Goal: Information Seeking & Learning: Learn about a topic

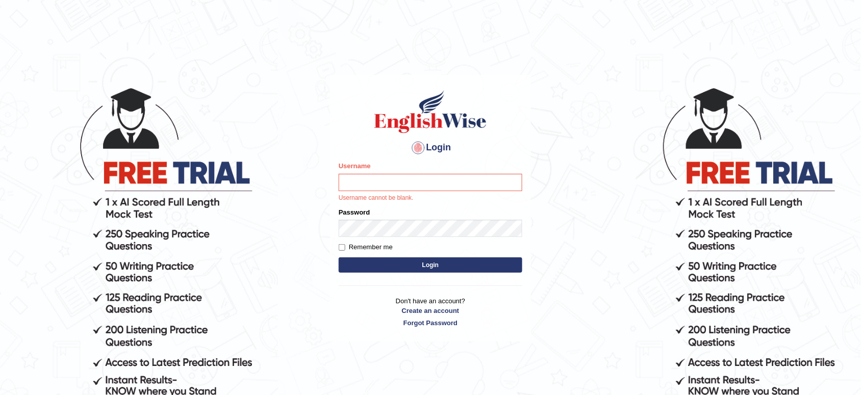
click at [374, 182] on input "Username" at bounding box center [431, 182] width 184 height 17
type input "musukwaluis1"
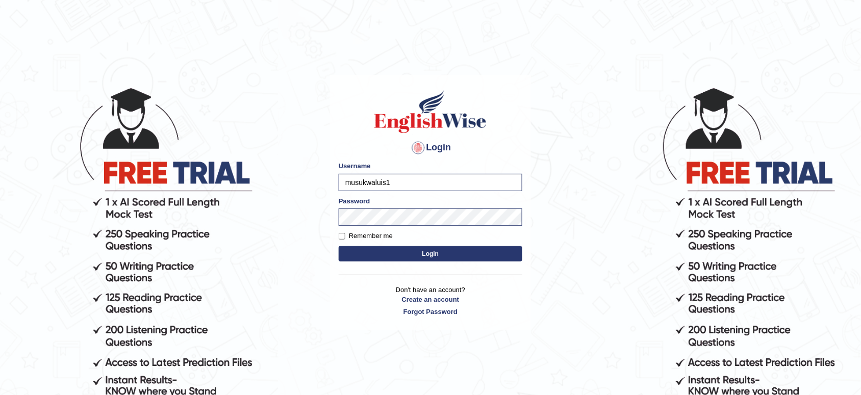
click at [429, 253] on button "Login" at bounding box center [431, 253] width 184 height 15
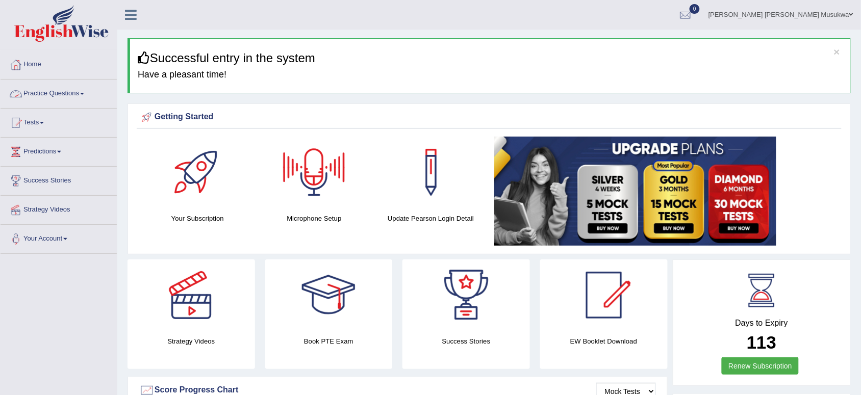
click at [67, 91] on link "Practice Questions" at bounding box center [59, 93] width 116 height 26
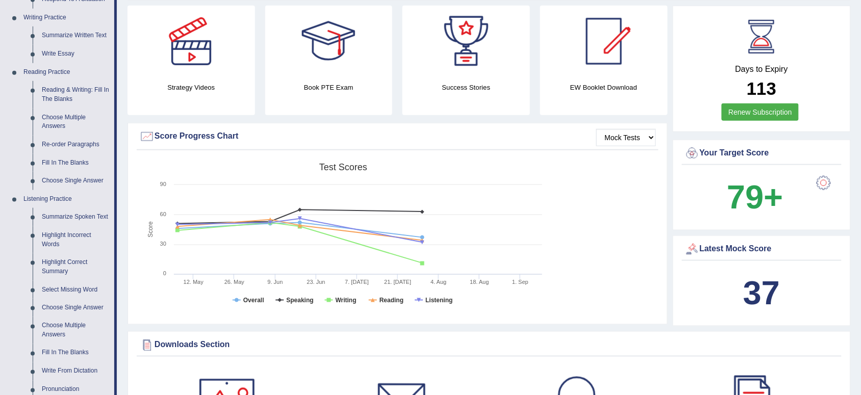
scroll to position [255, 0]
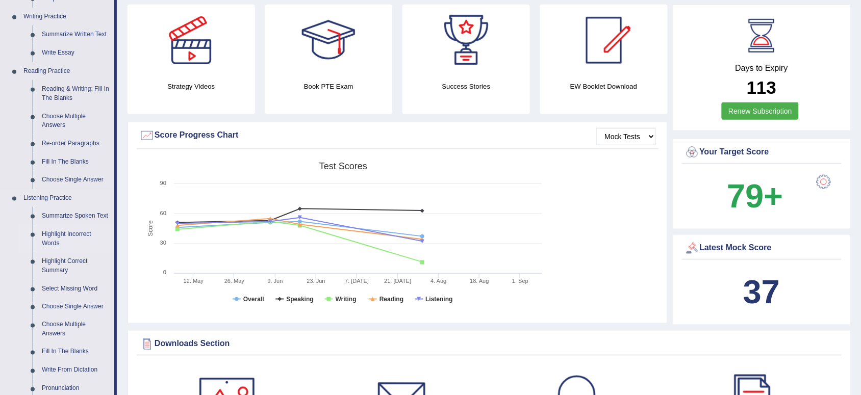
click at [43, 235] on link "Highlight Incorrect Words" at bounding box center [75, 238] width 77 height 27
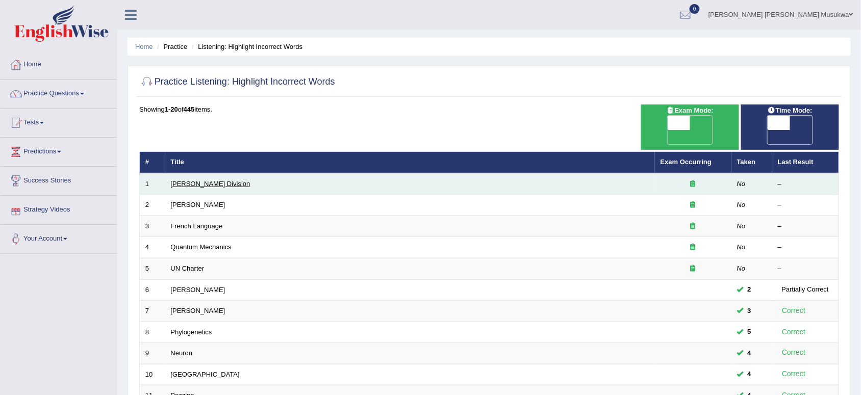
click at [205, 180] on link "Ward Division" at bounding box center [211, 184] width 80 height 8
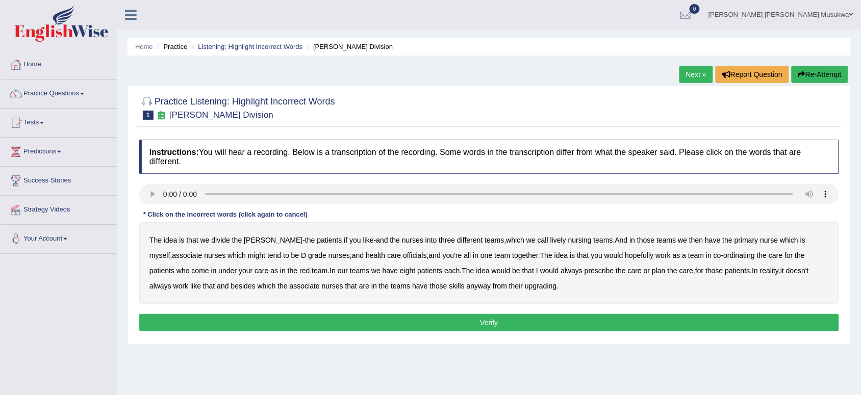
click at [284, 255] on div "The idea is that we divide the ward - the patients if you like - and the nurses…" at bounding box center [489, 263] width 700 height 82
click at [308, 257] on b "grade" at bounding box center [317, 256] width 18 height 8
click at [278, 257] on div "The idea is that we divide the ward - the patients if you like - and the nurses…" at bounding box center [489, 263] width 700 height 82
click at [301, 256] on b "D" at bounding box center [303, 256] width 5 height 8
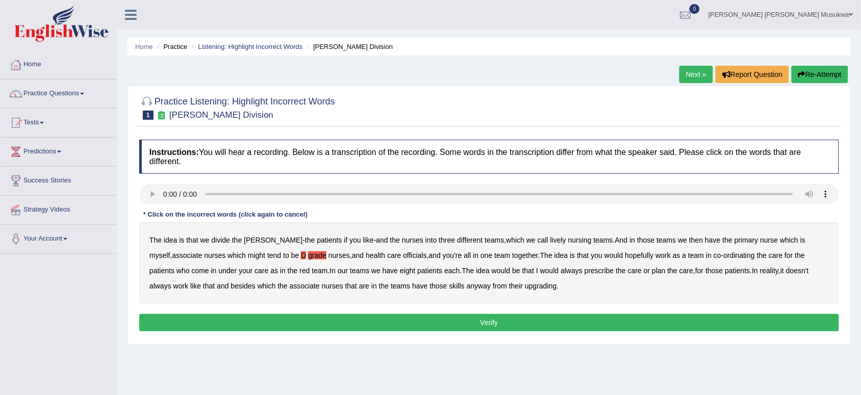
click at [301, 256] on b "D" at bounding box center [303, 256] width 5 height 8
click at [525, 287] on b "upgrading" at bounding box center [541, 286] width 32 height 8
click at [403, 254] on b "officials" at bounding box center [414, 256] width 23 height 8
click at [540, 271] on b "would" at bounding box center [549, 271] width 19 height 8
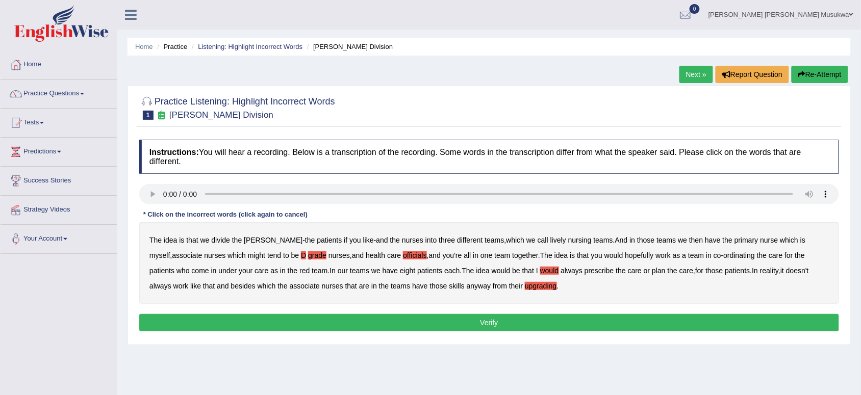
click at [561, 272] on b "always" at bounding box center [572, 271] width 22 height 8
click at [523, 277] on div "The idea is that we divide the ward - the patients if you like - and the nurses…" at bounding box center [489, 263] width 700 height 82
click at [540, 272] on b "would" at bounding box center [549, 271] width 19 height 8
click at [561, 269] on b "always" at bounding box center [572, 271] width 22 height 8
click at [550, 240] on b "lively" at bounding box center [558, 240] width 16 height 8
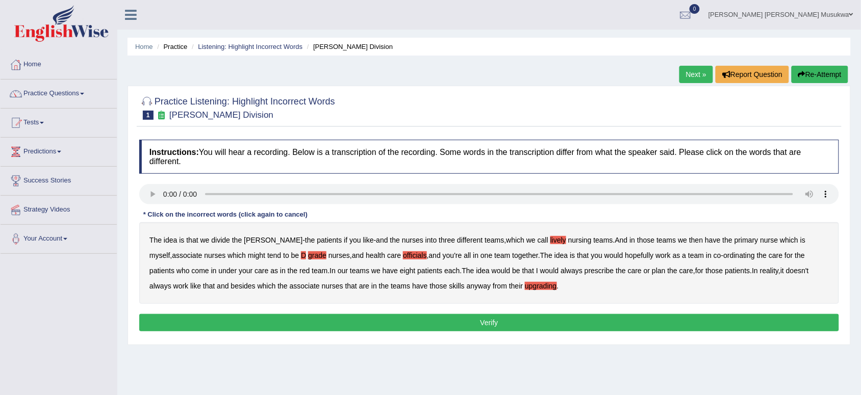
click at [561, 271] on b "always" at bounding box center [572, 271] width 22 height 8
click at [494, 317] on button "Verify" at bounding box center [489, 322] width 700 height 17
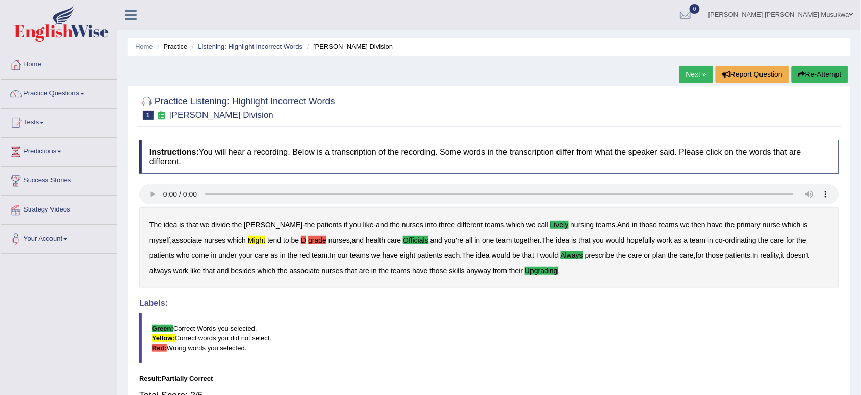
click at [819, 75] on button "Re-Attempt" at bounding box center [820, 74] width 57 height 17
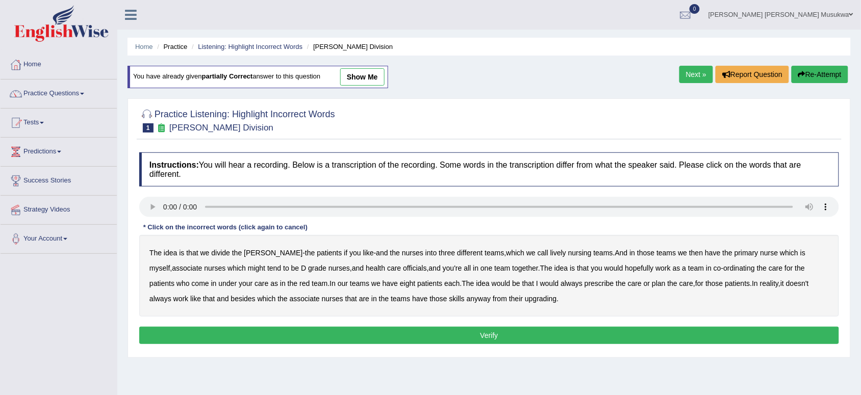
click at [248, 268] on b "might" at bounding box center [256, 268] width 17 height 8
click at [540, 284] on b "would" at bounding box center [549, 284] width 19 height 8
click at [520, 294] on div "The idea is that we divide the ward - the patients if you like - and the nurses…" at bounding box center [489, 276] width 700 height 82
click at [525, 300] on b "upgrading" at bounding box center [541, 299] width 32 height 8
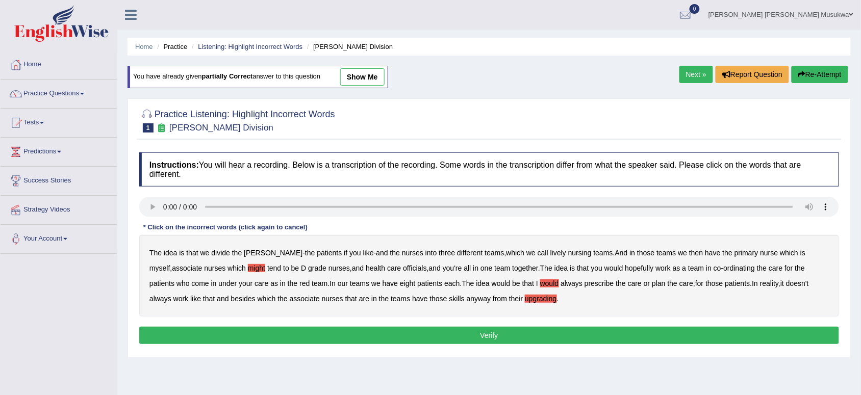
click at [550, 252] on b "lively" at bounding box center [558, 253] width 16 height 8
click at [403, 266] on b "officials" at bounding box center [414, 268] width 23 height 8
click at [488, 334] on button "Verify" at bounding box center [489, 335] width 700 height 17
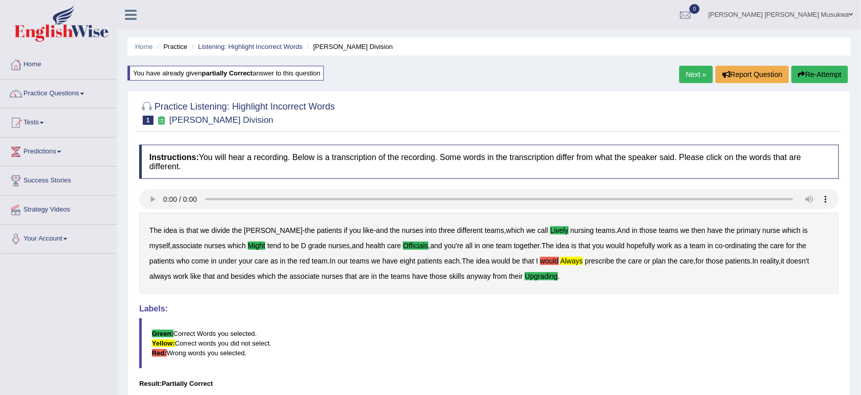
drag, startPoint x: 488, startPoint y: 333, endPoint x: 497, endPoint y: 309, distance: 25.4
click at [497, 309] on div "Labels: Green: Correct Words you selected. Yellow: Correct words you did not se…" at bounding box center [489, 337] width 700 height 65
click at [825, 72] on button "Re-Attempt" at bounding box center [820, 74] width 57 height 17
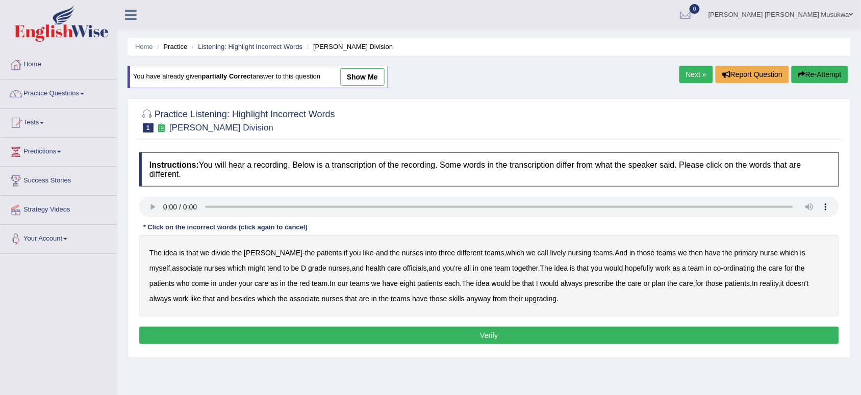
click at [550, 253] on b "lively" at bounding box center [558, 253] width 16 height 8
click at [248, 267] on b "might" at bounding box center [256, 268] width 17 height 8
click at [403, 269] on b "officials" at bounding box center [414, 268] width 23 height 8
click at [561, 282] on b "always" at bounding box center [572, 284] width 22 height 8
click at [525, 297] on b "upgrading" at bounding box center [541, 299] width 32 height 8
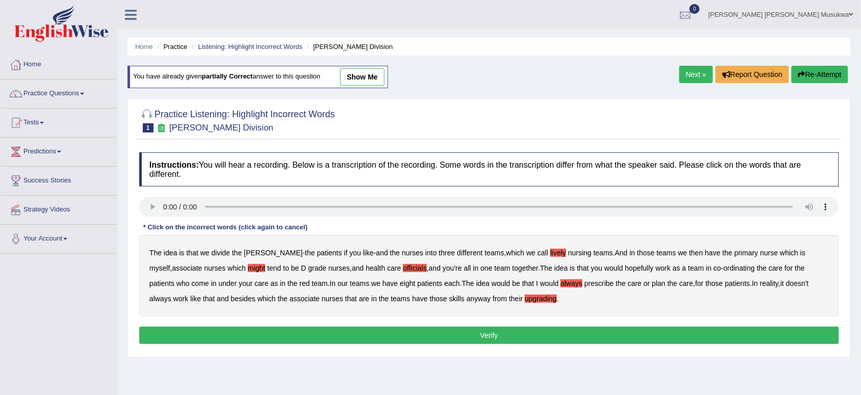
click at [494, 340] on button "Verify" at bounding box center [489, 335] width 700 height 17
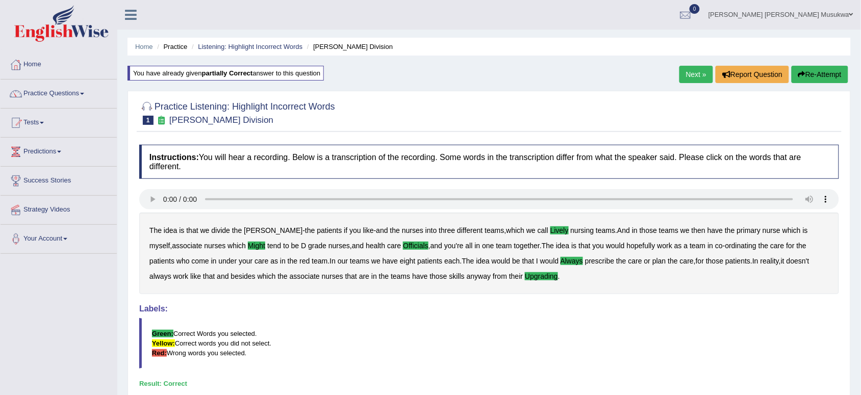
click at [686, 70] on link "Next »" at bounding box center [697, 74] width 34 height 17
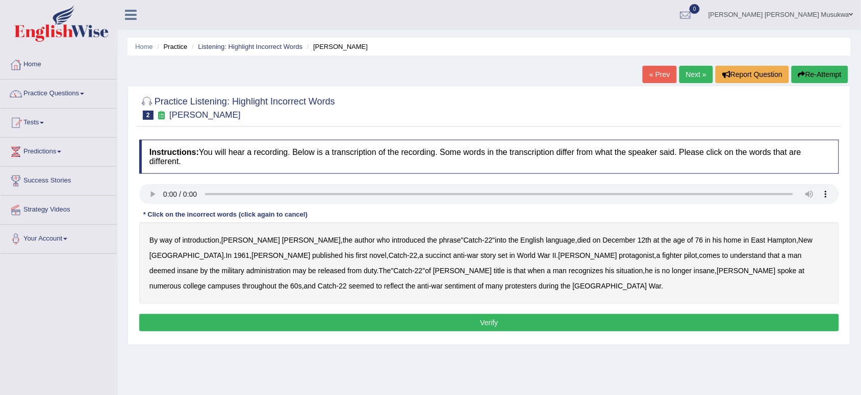
click at [155, 245] on div "Instructions: You will hear a recording. Below is a transcription of the record…" at bounding box center [489, 237] width 705 height 205
drag, startPoint x: 193, startPoint y: 245, endPoint x: 267, endPoint y: 256, distance: 74.8
click at [267, 256] on div "By way of introduction , [PERSON_NAME] , the author who introduced the phrase "…" at bounding box center [489, 263] width 700 height 82
click at [425, 257] on b "succinct" at bounding box center [438, 256] width 26 height 8
click at [291, 267] on b "administration" at bounding box center [268, 271] width 44 height 8
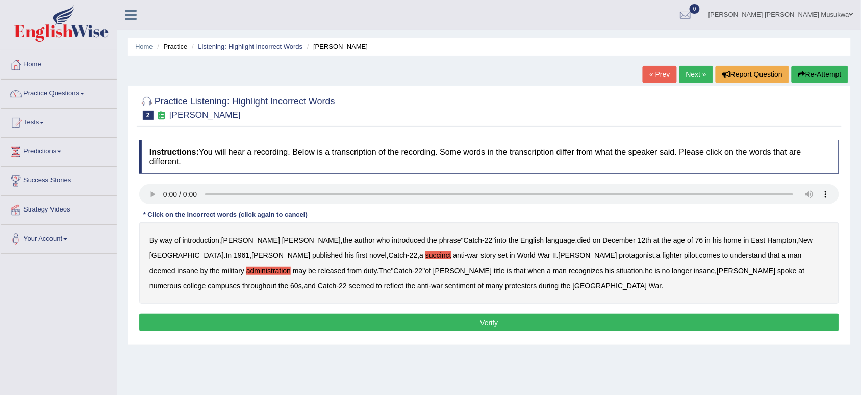
click at [404, 282] on b "reflect" at bounding box center [393, 286] width 19 height 8
click at [617, 269] on b "situation" at bounding box center [630, 271] width 27 height 8
click at [488, 323] on button "Verify" at bounding box center [489, 322] width 700 height 17
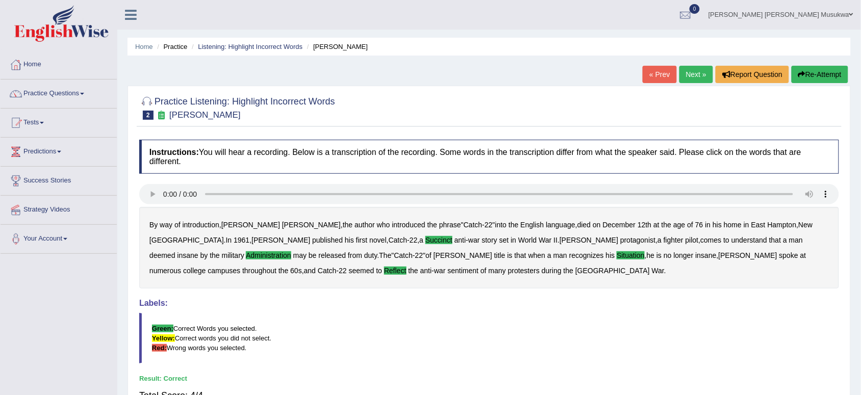
click at [689, 77] on link "Next »" at bounding box center [697, 74] width 34 height 17
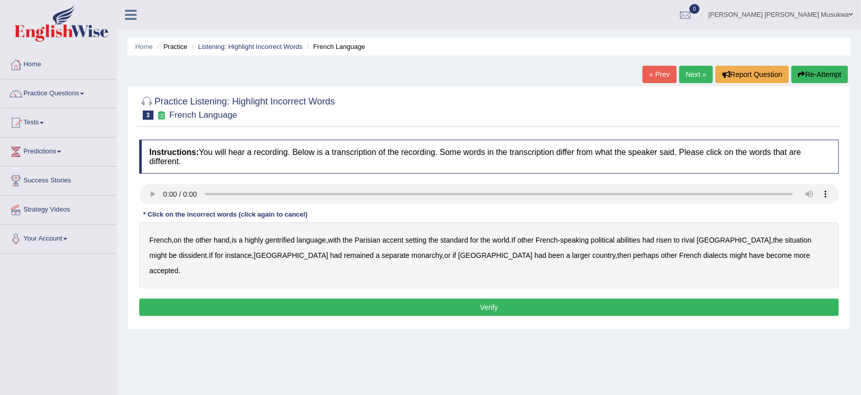
click at [287, 233] on div "French , on the other hand , is a highly gentrified language , with the Parisia…" at bounding box center [489, 255] width 700 height 66
click at [285, 245] on div "French , on the other hand , is a highly gentrified language , with the Parisia…" at bounding box center [489, 255] width 700 height 66
click at [285, 240] on b "gentrified" at bounding box center [280, 240] width 30 height 8
drag, startPoint x: 439, startPoint y: 258, endPoint x: 468, endPoint y: 264, distance: 29.8
click at [468, 264] on div "French , on the other hand , is a highly gentrified language , with the Parisia…" at bounding box center [489, 255] width 700 height 66
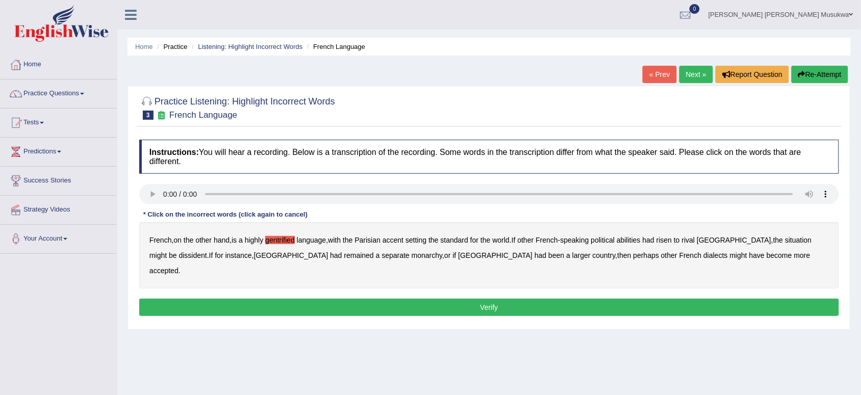
click at [717, 243] on b "[GEOGRAPHIC_DATA]" at bounding box center [734, 240] width 74 height 8
click at [634, 239] on b "abilities" at bounding box center [629, 240] width 24 height 8
click at [412, 253] on b "monarchy" at bounding box center [427, 256] width 31 height 8
click at [492, 299] on button "Verify" at bounding box center [489, 307] width 700 height 17
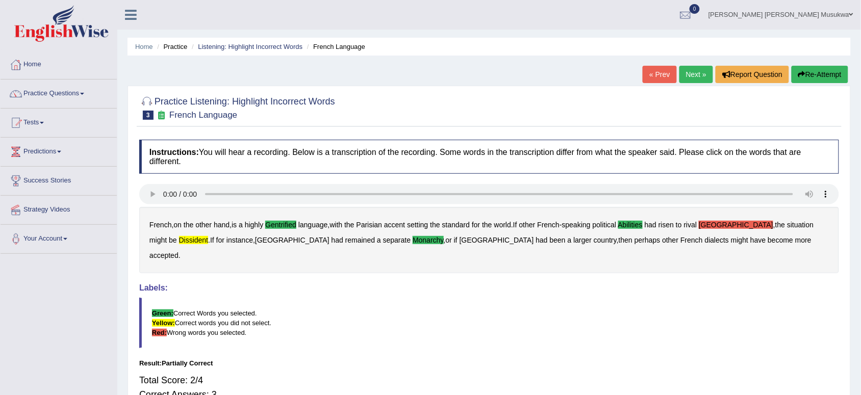
click at [836, 71] on button "Re-Attempt" at bounding box center [820, 74] width 57 height 17
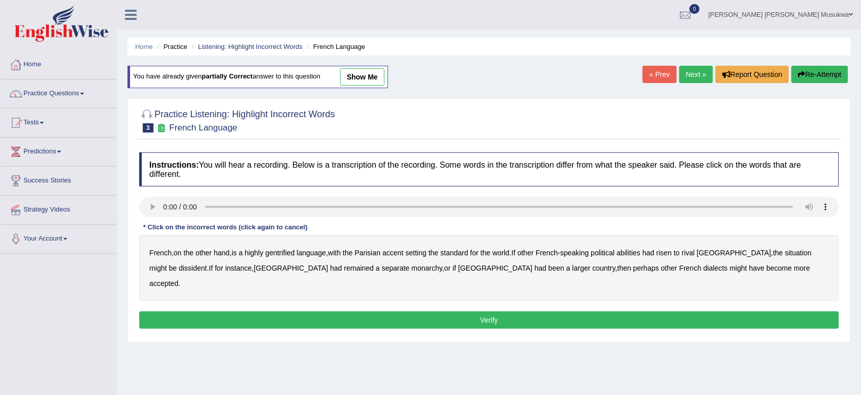
click at [292, 255] on b "gentrified" at bounding box center [280, 253] width 30 height 8
click at [639, 256] on b "abilities" at bounding box center [629, 253] width 24 height 8
click at [179, 266] on b "dissident" at bounding box center [193, 268] width 28 height 8
click at [412, 269] on b "monarchy" at bounding box center [427, 268] width 31 height 8
drag, startPoint x: 367, startPoint y: 269, endPoint x: 453, endPoint y: 305, distance: 92.2
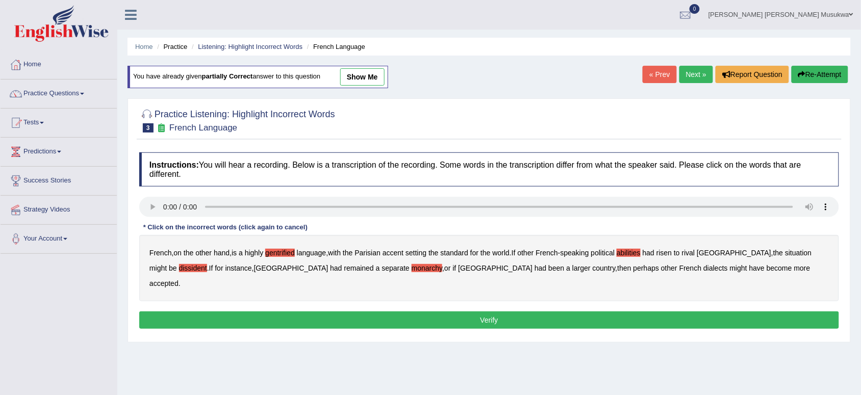
click at [453, 305] on div "Instructions: You will hear a recording. Below is a transcription of the record…" at bounding box center [489, 242] width 705 height 190
click at [491, 312] on button "Verify" at bounding box center [489, 320] width 700 height 17
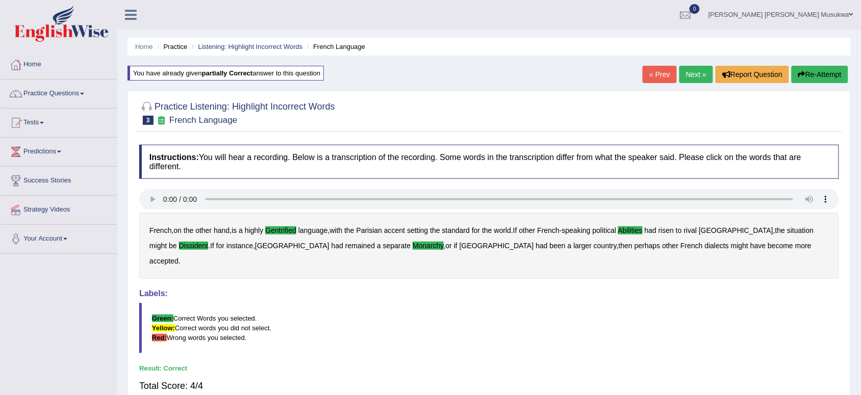
click at [697, 72] on link "Next »" at bounding box center [697, 74] width 34 height 17
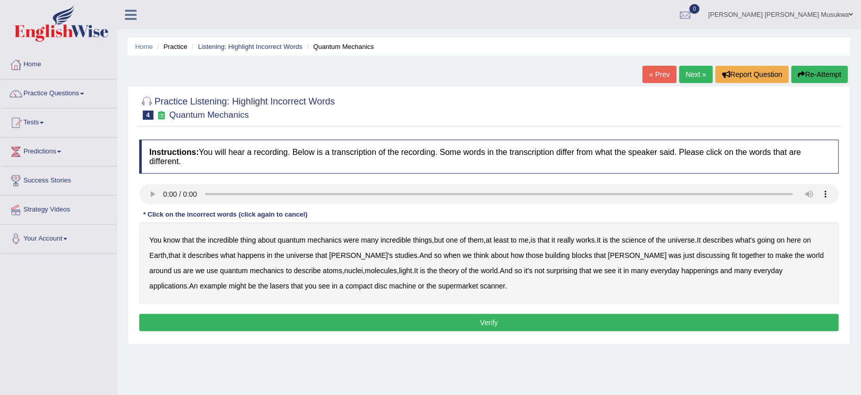
click at [295, 249] on div "You know that the incredible thing about quantum mechanics were many incredible…" at bounding box center [489, 263] width 700 height 82
click at [697, 256] on b "discussing" at bounding box center [713, 256] width 33 height 8
drag, startPoint x: 338, startPoint y: 233, endPoint x: 387, endPoint y: 269, distance: 60.5
click at [387, 269] on div "You know that the incredible thing about quantum mechanics were many incredible…" at bounding box center [489, 263] width 700 height 82
click at [637, 239] on b "science" at bounding box center [634, 240] width 24 height 8
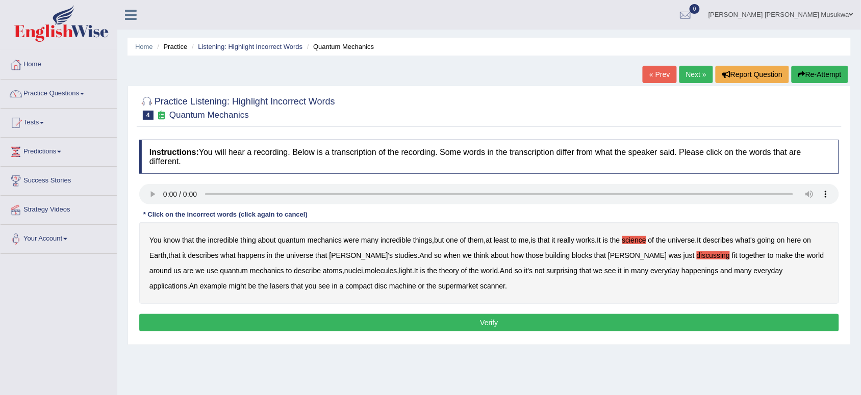
drag, startPoint x: 706, startPoint y: 254, endPoint x: 774, endPoint y: 241, distance: 70.0
click at [774, 241] on div "You know that the incredible thing about quantum mechanics were many incredible…" at bounding box center [489, 263] width 700 height 82
click at [526, 256] on b "those" at bounding box center [534, 256] width 17 height 8
click at [389, 286] on b "machine" at bounding box center [402, 286] width 27 height 8
click at [470, 322] on button "Verify" at bounding box center [489, 322] width 700 height 17
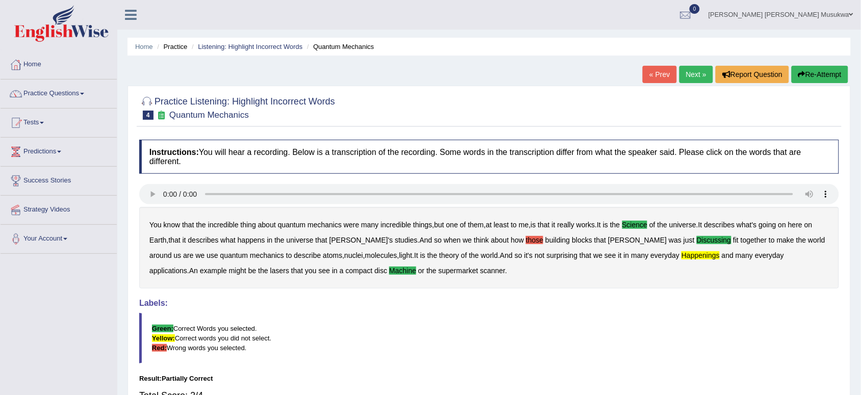
click at [812, 72] on button "Re-Attempt" at bounding box center [820, 74] width 57 height 17
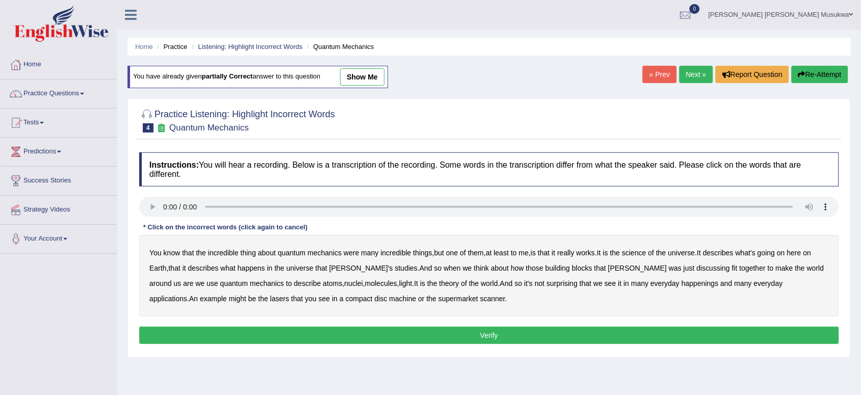
click at [639, 255] on b "science" at bounding box center [634, 253] width 24 height 8
click at [697, 268] on b "discussing" at bounding box center [713, 268] width 33 height 8
click at [187, 295] on b "applications" at bounding box center [168, 299] width 38 height 8
click at [682, 284] on b "happenings" at bounding box center [700, 284] width 37 height 8
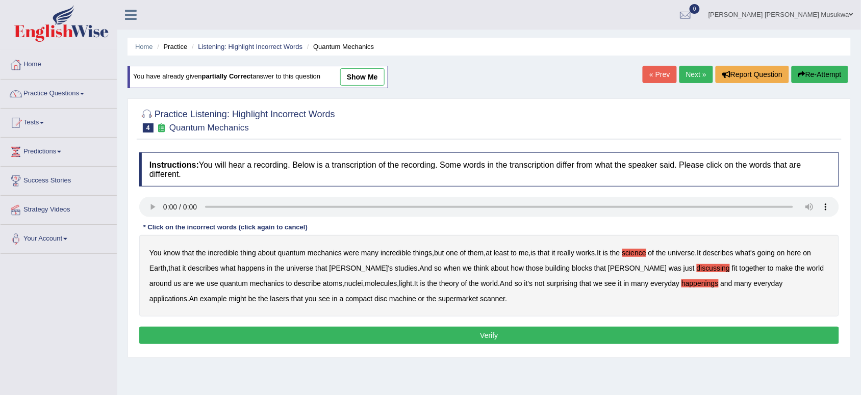
drag, startPoint x: 631, startPoint y: 284, endPoint x: 676, endPoint y: 279, distance: 45.6
click at [676, 279] on div "You know that the incredible thing about quantum mechanics were many incredible…" at bounding box center [489, 276] width 700 height 82
click at [389, 299] on b "machine" at bounding box center [402, 299] width 27 height 8
click at [494, 335] on button "Verify" at bounding box center [489, 335] width 700 height 17
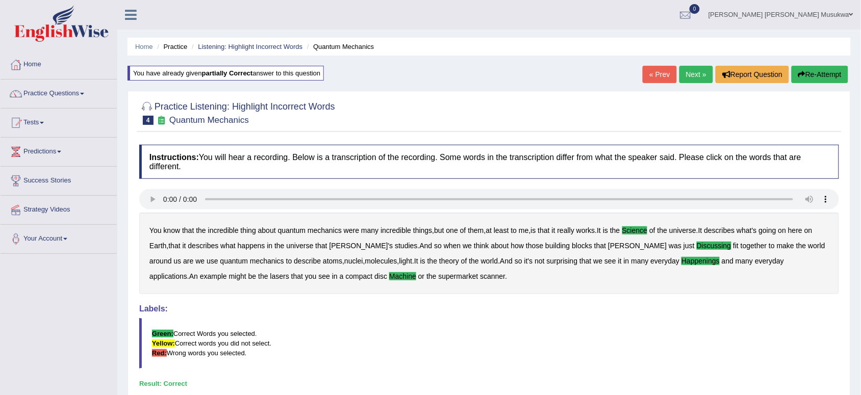
click at [691, 74] on link "Next »" at bounding box center [697, 74] width 34 height 17
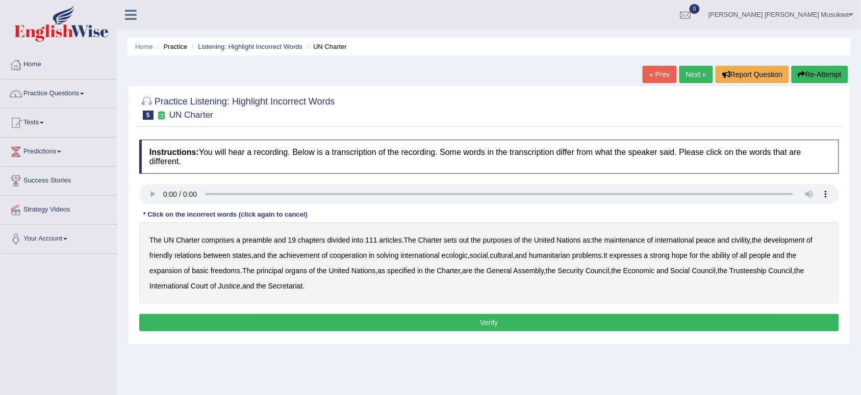
click at [748, 238] on b "civility" at bounding box center [741, 240] width 18 height 8
click at [463, 255] on b "ecologic" at bounding box center [455, 256] width 26 height 8
click at [144, 204] on div "Instructions: You will hear a recording. Below is a transcription of the record…" at bounding box center [489, 237] width 705 height 205
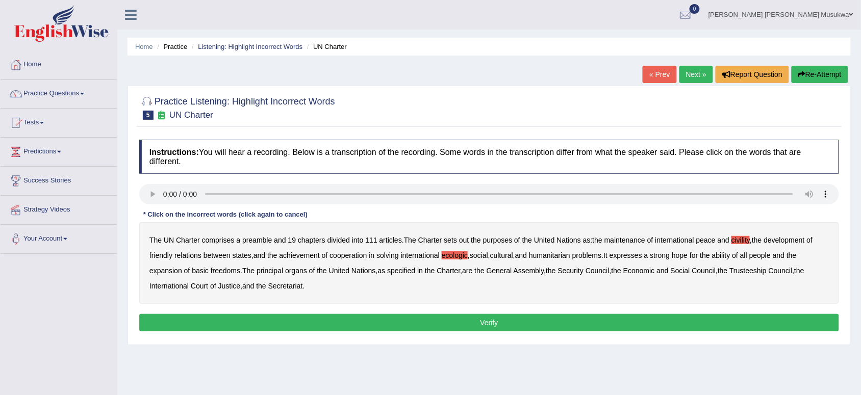
click at [731, 256] on b "ability" at bounding box center [721, 256] width 18 height 8
click at [153, 184] on div "Instructions: You will hear a recording. Below is a transcription of the record…" at bounding box center [489, 237] width 705 height 205
click at [486, 317] on button "Verify" at bounding box center [489, 322] width 700 height 17
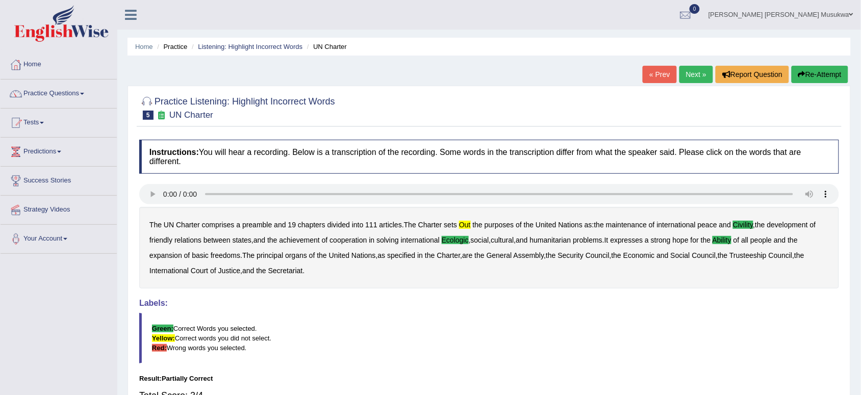
click at [833, 67] on button "Re-Attempt" at bounding box center [820, 74] width 57 height 17
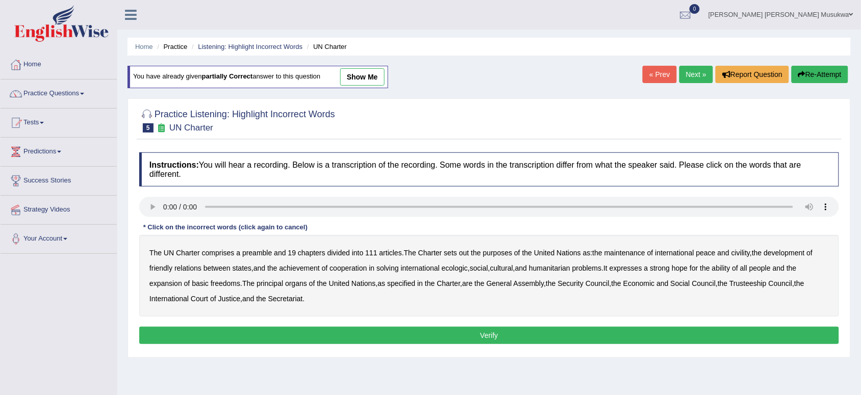
click at [305, 258] on div "The UN Charter comprises a preamble and 19 chapters divided into 111 articles .…" at bounding box center [489, 276] width 700 height 82
click at [463, 254] on b "out" at bounding box center [464, 253] width 10 height 8
drag, startPoint x: 674, startPoint y: 276, endPoint x: 713, endPoint y: 291, distance: 41.0
click at [713, 291] on div "The UN Charter comprises a preamble and 19 chapters divided into 111 articles .…" at bounding box center [489, 276] width 700 height 82
click at [741, 254] on b "civility" at bounding box center [741, 253] width 18 height 8
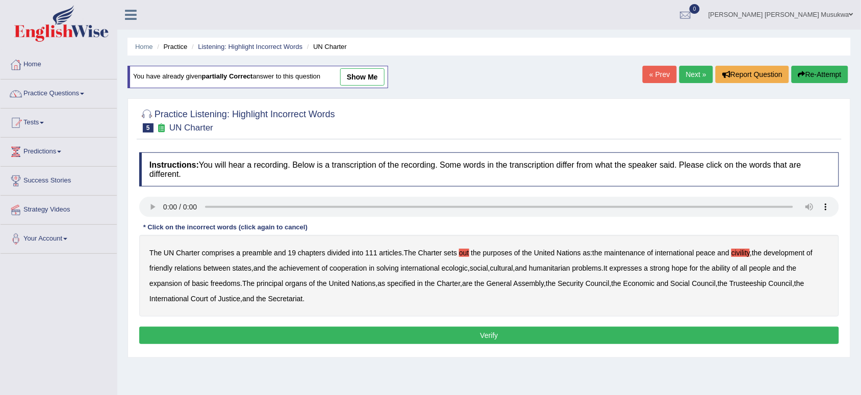
click at [457, 267] on b "ecologic" at bounding box center [455, 268] width 26 height 8
click at [731, 269] on b "ability" at bounding box center [721, 268] width 18 height 8
click at [608, 299] on div "The UN Charter comprises a preamble and 19 chapters divided into 111 articles .…" at bounding box center [489, 276] width 700 height 82
click at [480, 337] on button "Verify" at bounding box center [489, 335] width 700 height 17
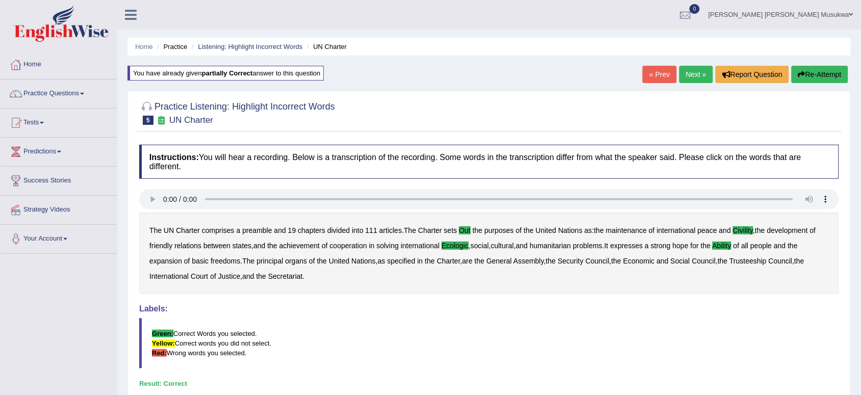
click at [696, 72] on link "Next »" at bounding box center [697, 74] width 34 height 17
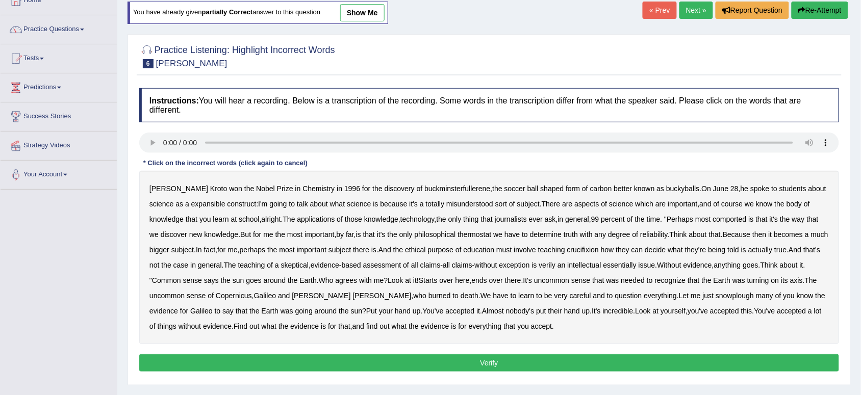
scroll to position [102, 0]
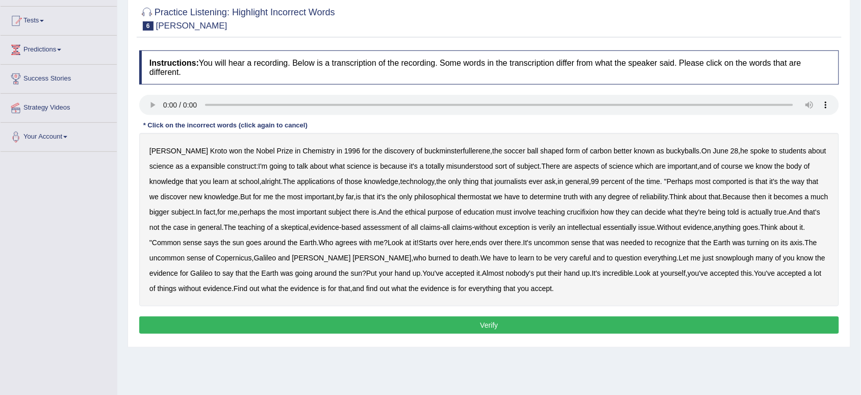
click at [191, 166] on b "expansible" at bounding box center [208, 166] width 34 height 8
click at [481, 195] on b "thermostat" at bounding box center [475, 197] width 34 height 8
click at [638, 212] on div "[PERSON_NAME] won the Nobel Prize in Chemistry in [DATE] for the discovery of b…" at bounding box center [489, 219] width 700 height 173
click at [596, 214] on b "crucifixion" at bounding box center [583, 212] width 32 height 8
click at [637, 230] on b "essentially" at bounding box center [620, 227] width 33 height 8
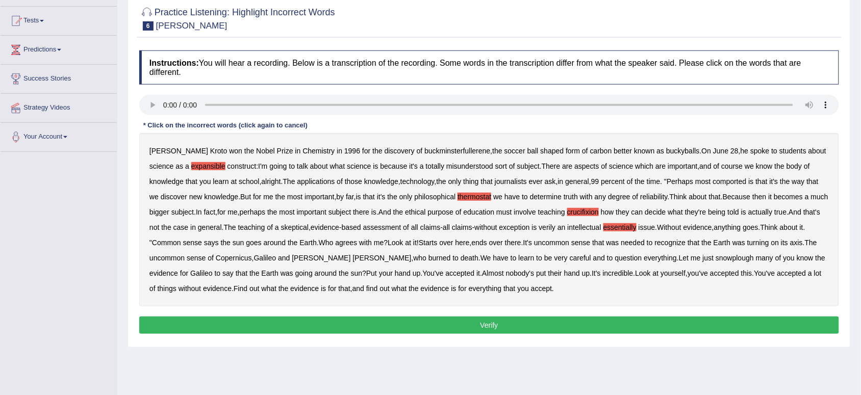
click at [716, 258] on b "snowplough" at bounding box center [735, 258] width 38 height 8
click at [417, 156] on div "Harold Kroto won the Nobel Prize in Chemistry in 1996 for the discovery of buck…" at bounding box center [489, 219] width 700 height 173
click at [517, 168] on b "subject" at bounding box center [528, 166] width 22 height 8
click at [517, 167] on b "subject" at bounding box center [528, 166] width 22 height 8
drag, startPoint x: 631, startPoint y: 156, endPoint x: 639, endPoint y: 180, distance: 25.5
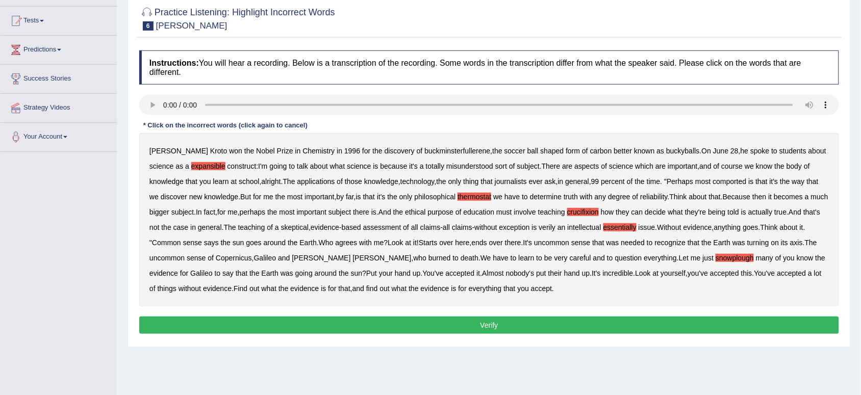
click at [639, 180] on div "Harold Kroto won the Nobel Prize in Chemistry in 1996 for the discovery of buck…" at bounding box center [489, 219] width 700 height 173
click at [530, 231] on b "exception" at bounding box center [514, 227] width 31 height 8
click at [554, 231] on div "Harold Kroto won the Nobel Prize in Chemistry in 1996 for the discovery of buck…" at bounding box center [489, 219] width 700 height 173
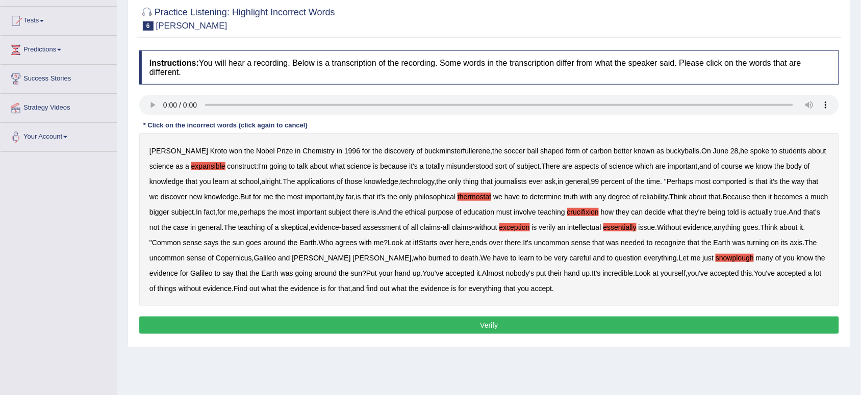
click at [536, 233] on div "Harold Kroto won the Nobel Prize in Chemistry in 1996 for the discovery of buck…" at bounding box center [489, 219] width 700 height 173
click at [537, 223] on div "Harold Kroto won the Nobel Prize in Chemistry in 1996 for the discovery of buck…" at bounding box center [489, 219] width 700 height 173
click at [530, 229] on b "exception" at bounding box center [514, 227] width 31 height 8
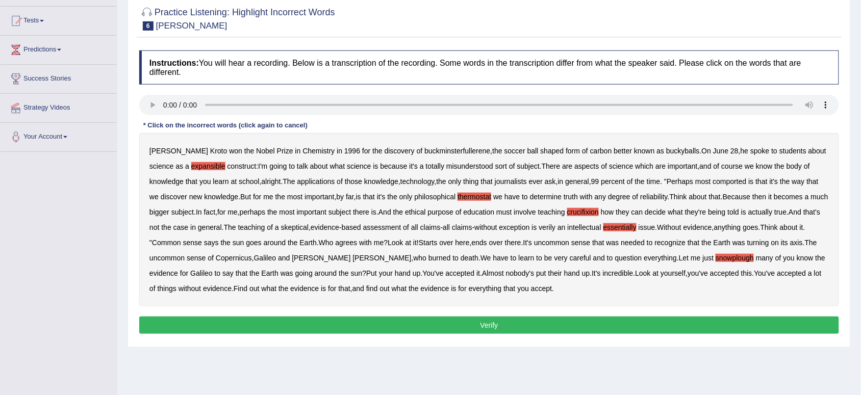
click at [524, 320] on button "Verify" at bounding box center [489, 325] width 700 height 17
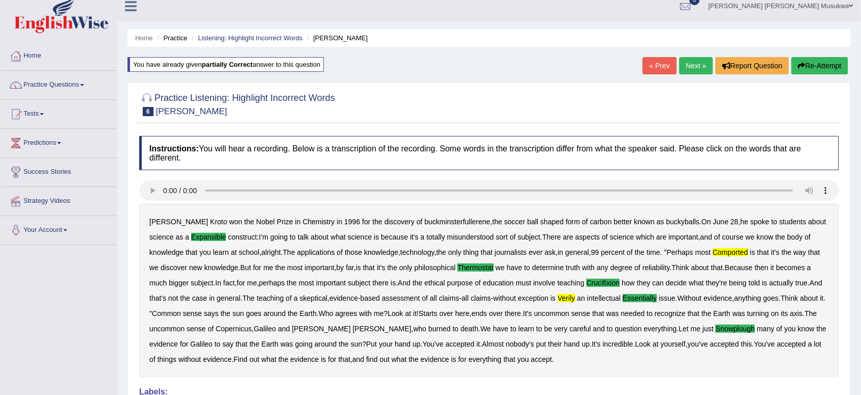
scroll to position [0, 0]
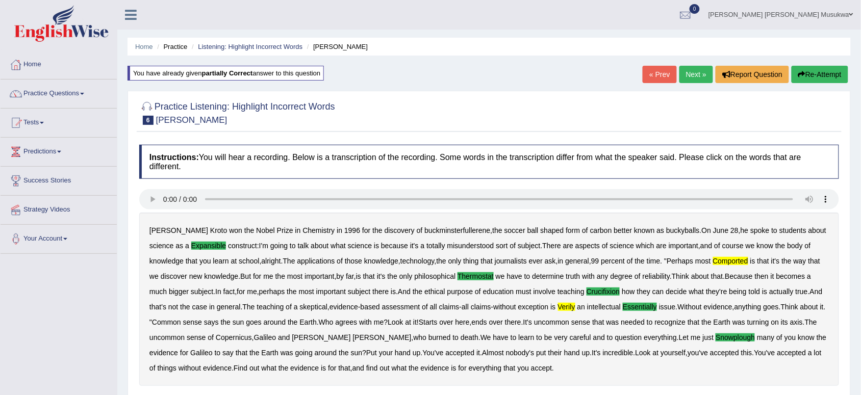
click at [815, 72] on button "Re-Attempt" at bounding box center [820, 74] width 57 height 17
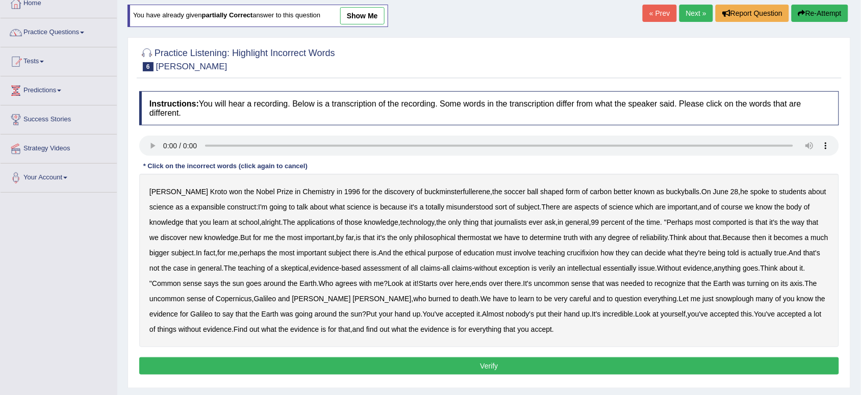
scroll to position [77, 0]
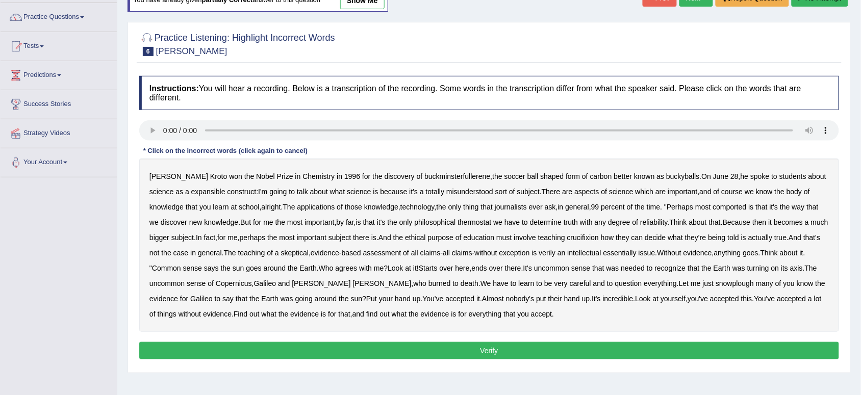
click at [191, 189] on b "expansible" at bounding box center [208, 192] width 34 height 8
drag, startPoint x: 486, startPoint y: 217, endPoint x: 595, endPoint y: 193, distance: 112.3
click at [595, 193] on div "Harold Kroto won the Nobel Prize in Chemistry in 1996 for the discovery of buck…" at bounding box center [489, 245] width 700 height 173
drag, startPoint x: 498, startPoint y: 203, endPoint x: 513, endPoint y: 217, distance: 20.9
click at [513, 217] on div "Harold Kroto won the Nobel Prize in Chemistry in 1996 for the discovery of buck…" at bounding box center [489, 245] width 700 height 173
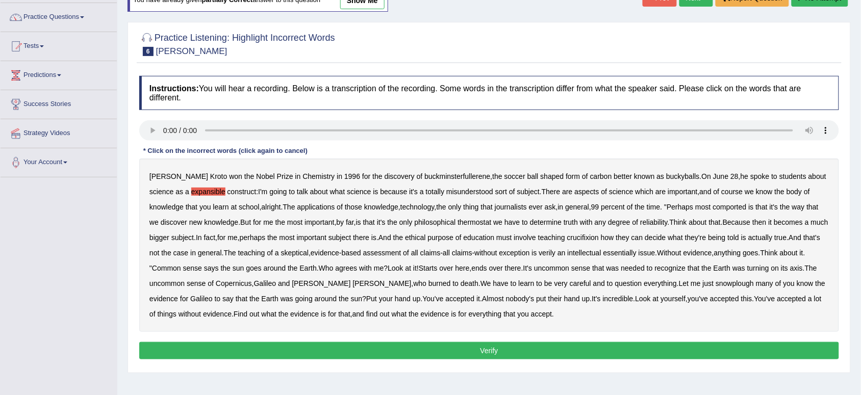
drag, startPoint x: 593, startPoint y: 210, endPoint x: 634, endPoint y: 218, distance: 41.1
click at [634, 218] on div "Harold Kroto won the Nobel Prize in Chemistry in 1996 for the discovery of buck…" at bounding box center [489, 245] width 700 height 173
click at [713, 206] on b "comported" at bounding box center [730, 207] width 34 height 8
click at [473, 222] on b "thermostat" at bounding box center [475, 222] width 34 height 8
click at [588, 236] on b "crucifixion" at bounding box center [583, 238] width 32 height 8
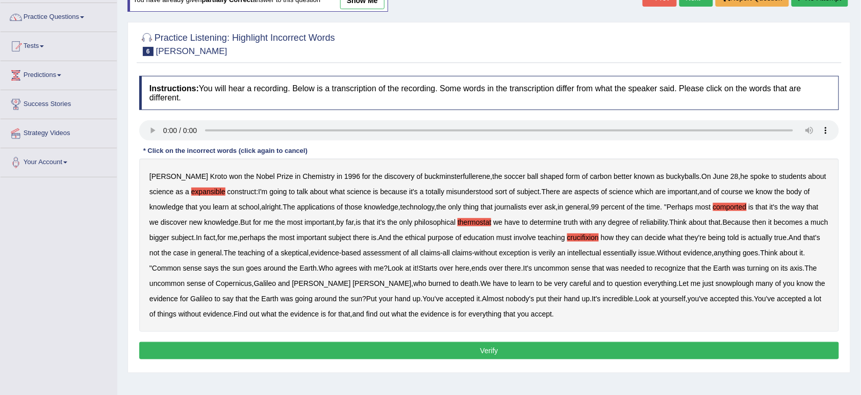
drag, startPoint x: 591, startPoint y: 236, endPoint x: 620, endPoint y: 238, distance: 29.7
click at [620, 238] on div "Harold Kroto won the Nobel Prize in Chemistry in 1996 for the discovery of buck…" at bounding box center [489, 245] width 700 height 173
drag, startPoint x: 541, startPoint y: 215, endPoint x: 392, endPoint y: 277, distance: 161.3
click at [392, 277] on div "Harold Kroto won the Nobel Prize in Chemistry in 1996 for the discovery of buck…" at bounding box center [489, 245] width 700 height 173
click at [481, 262] on div "Harold Kroto won the Nobel Prize in Chemistry in 1996 for the discovery of buck…" at bounding box center [489, 245] width 700 height 173
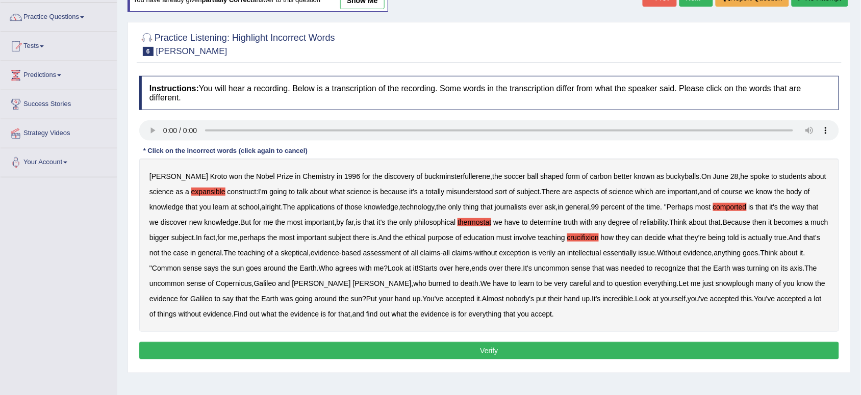
click at [556, 254] on b "verily" at bounding box center [547, 253] width 17 height 8
click at [716, 284] on b "snowplough" at bounding box center [735, 284] width 38 height 8
click at [505, 180] on b "soccer" at bounding box center [515, 176] width 21 height 8
drag, startPoint x: 582, startPoint y: 176, endPoint x: 477, endPoint y: 176, distance: 105.1
click at [477, 176] on div "Harold Kroto won the Nobel Prize in Chemistry in 1996 for the discovery of buck…" at bounding box center [489, 245] width 700 height 173
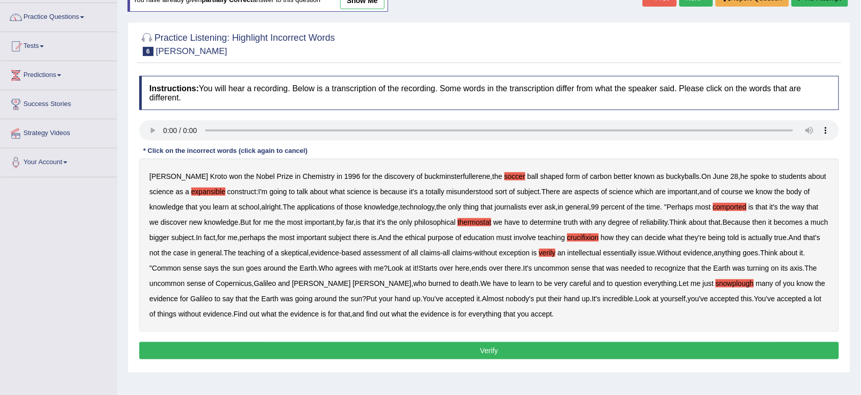
click at [505, 176] on b "soccer" at bounding box center [515, 176] width 21 height 8
click at [429, 198] on div "Harold Kroto won the Nobel Prize in Chemistry in 1996 for the discovery of buck…" at bounding box center [489, 245] width 700 height 173
click at [587, 196] on div "Harold Kroto won the Nobel Prize in Chemistry in 1996 for the discovery of buck…" at bounding box center [489, 245] width 700 height 173
click at [325, 218] on div "Harold Kroto won the Nobel Prize in Chemistry in 1996 for the discovery of buck…" at bounding box center [489, 245] width 700 height 173
click at [637, 254] on b "essentially" at bounding box center [620, 253] width 33 height 8
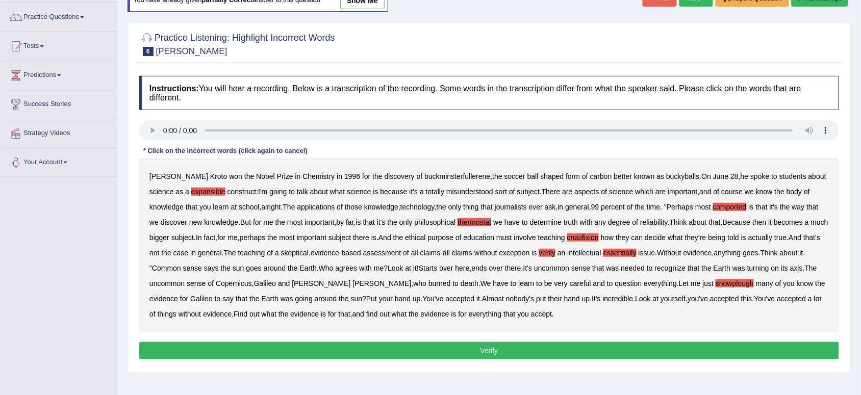
click at [485, 347] on button "Verify" at bounding box center [489, 350] width 700 height 17
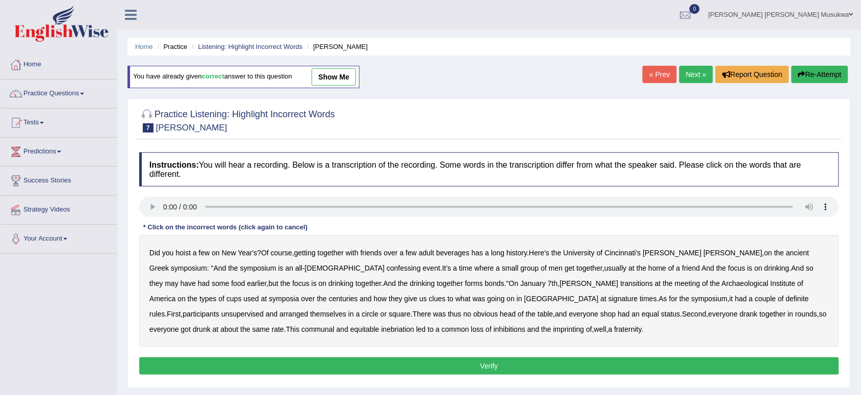
click at [264, 310] on b "unsupervised" at bounding box center [242, 314] width 42 height 8
click at [554, 333] on b "imprinting" at bounding box center [569, 329] width 31 height 8
click at [609, 299] on b "signature" at bounding box center [624, 299] width 30 height 8
click at [469, 369] on button "Verify" at bounding box center [489, 366] width 700 height 17
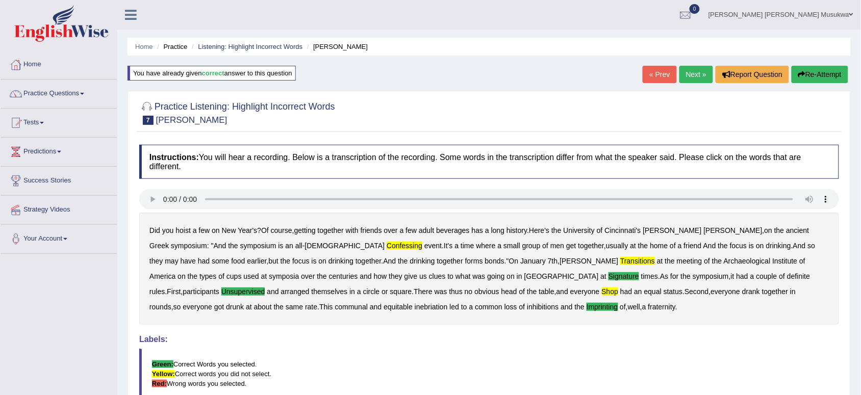
click at [820, 69] on button "Re-Attempt" at bounding box center [820, 74] width 57 height 17
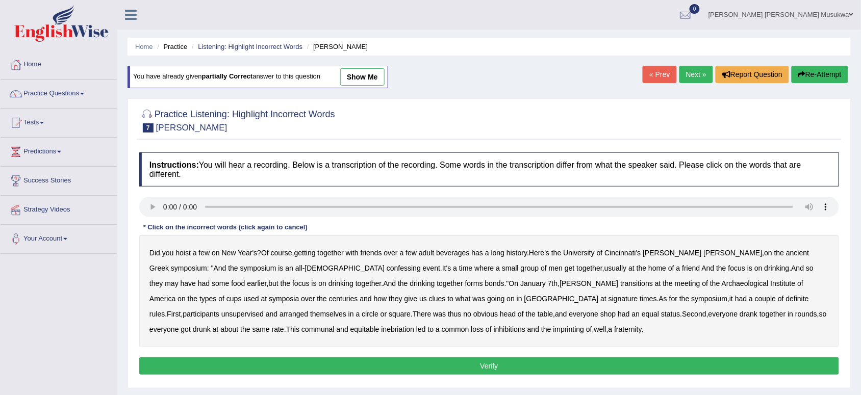
click at [387, 271] on b "confessing" at bounding box center [404, 268] width 34 height 8
click at [620, 284] on b "transitions" at bounding box center [636, 284] width 33 height 8
click at [264, 310] on b "unsupervised" at bounding box center [242, 314] width 42 height 8
click at [600, 317] on b "shop" at bounding box center [607, 314] width 15 height 8
click at [554, 327] on b "imprinting" at bounding box center [569, 329] width 31 height 8
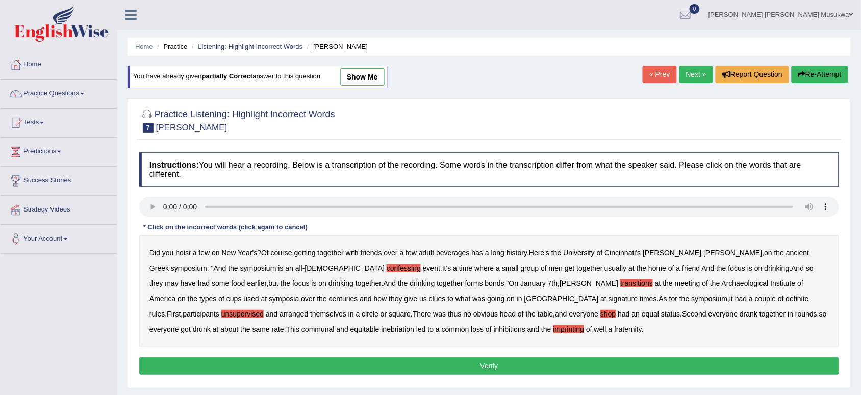
click at [609, 297] on b "signature" at bounding box center [624, 299] width 30 height 8
click at [493, 365] on button "Verify" at bounding box center [489, 366] width 700 height 17
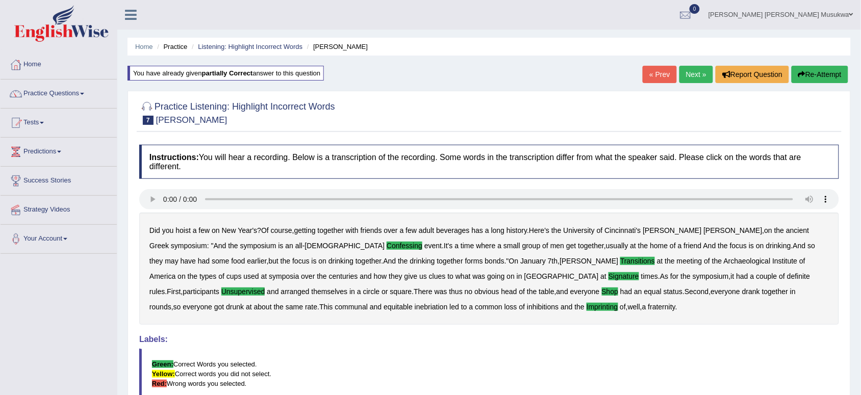
click at [685, 68] on link "Next »" at bounding box center [697, 74] width 34 height 17
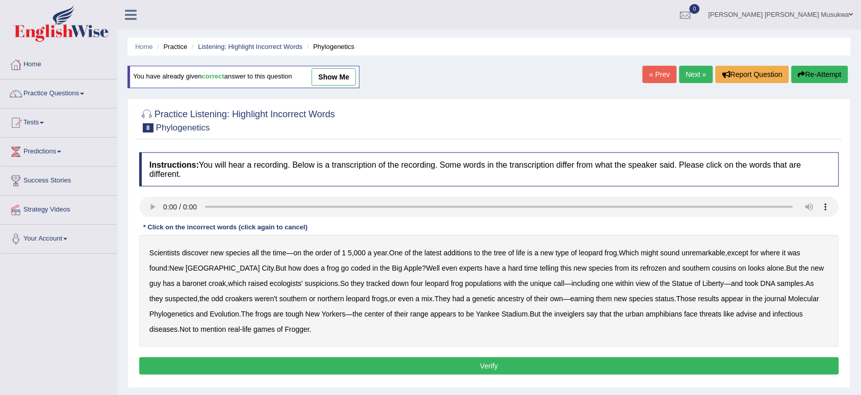
click at [457, 254] on b "additions" at bounding box center [458, 253] width 29 height 8
click at [555, 312] on b "inveiglers" at bounding box center [570, 314] width 30 height 8
click at [383, 261] on div "Scientists discover new species all the time — on the order of 1 5 , 000 a year…" at bounding box center [489, 291] width 700 height 112
click at [639, 259] on div "Scientists discover new species all the time — on the order of 1 5 , 000 a year…" at bounding box center [489, 291] width 700 height 112
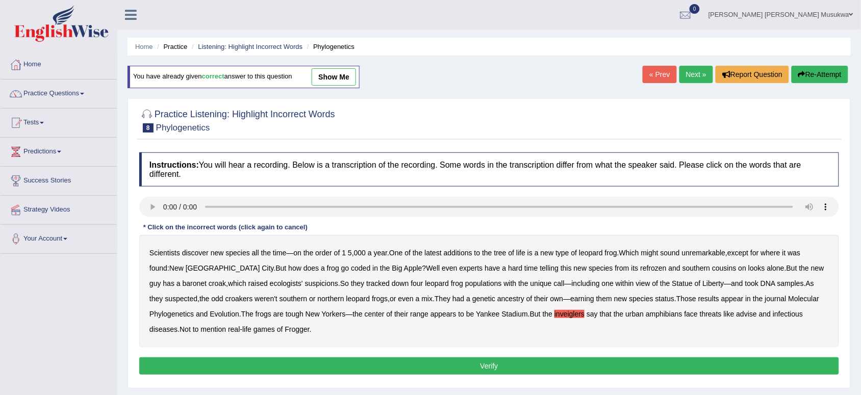
click at [639, 250] on b "Which" at bounding box center [629, 253] width 20 height 8
click at [682, 276] on div "Scientists discover new species all the time — on the order of 1 5 , 000 a year…" at bounding box center [489, 291] width 700 height 112
click at [570, 303] on b "earning" at bounding box center [582, 299] width 24 height 8
click at [570, 301] on b "earning" at bounding box center [582, 299] width 24 height 8
click at [439, 246] on div "Scientists discover new species all the time — on the order of 1 5 , 000 a year…" at bounding box center [489, 291] width 700 height 112
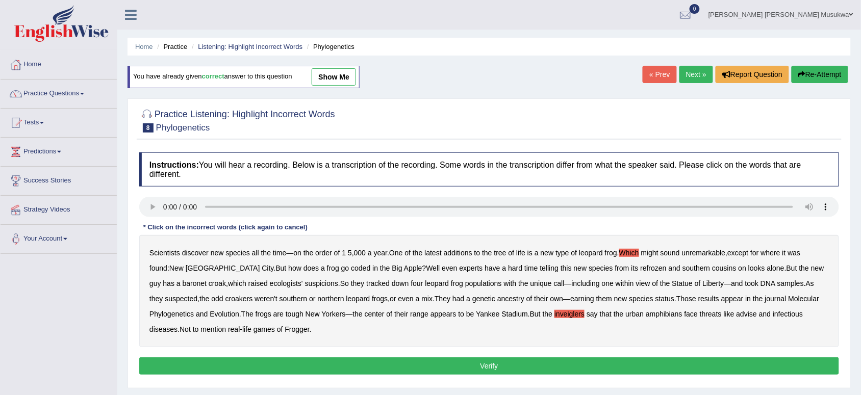
click at [589, 266] on b "species" at bounding box center [601, 268] width 24 height 8
click at [497, 299] on b "ancestry" at bounding box center [510, 299] width 27 height 8
drag, startPoint x: 581, startPoint y: 299, endPoint x: 634, endPoint y: 320, distance: 57.7
click at [634, 320] on div "Scientists discover new species all the time — on the order of 1 5 , 000 a year…" at bounding box center [489, 291] width 700 height 112
click at [737, 315] on b "advise" at bounding box center [747, 314] width 20 height 8
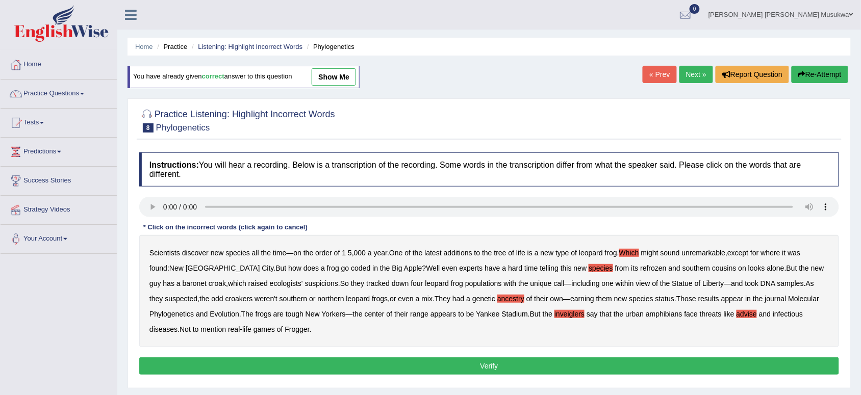
click at [737, 315] on b "advise" at bounding box center [747, 314] width 20 height 8
click at [632, 256] on b "Which" at bounding box center [629, 253] width 20 height 8
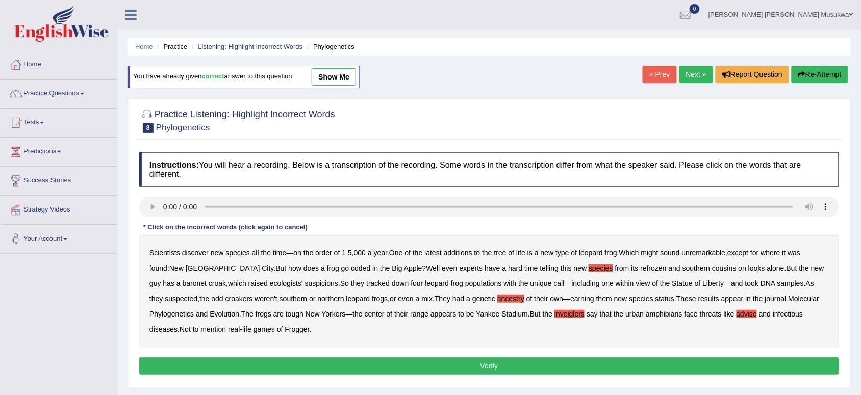
click at [346, 295] on b "leopard" at bounding box center [358, 299] width 24 height 8
drag, startPoint x: 254, startPoint y: 279, endPoint x: 273, endPoint y: 296, distance: 26.4
click at [273, 296] on div "Scientists discover new species all the time — on the order of 1 5 , 000 a year…" at bounding box center [489, 291] width 700 height 112
click at [346, 300] on b "leopard" at bounding box center [358, 299] width 24 height 8
click at [270, 284] on b "ecologists'" at bounding box center [286, 284] width 33 height 8
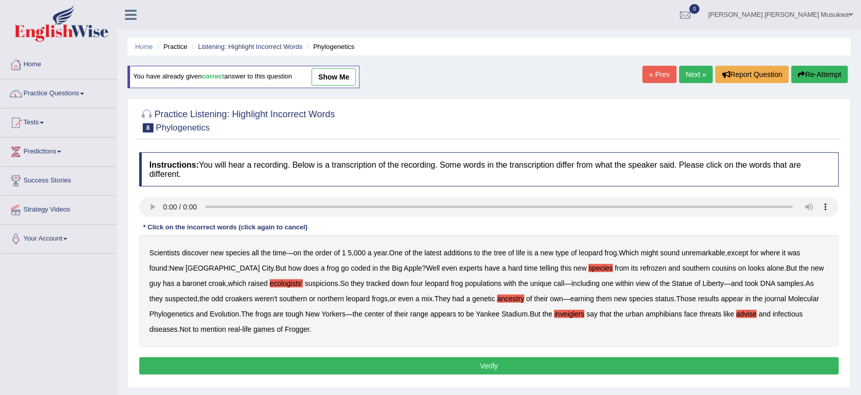
click at [309, 362] on button "Verify" at bounding box center [489, 366] width 700 height 17
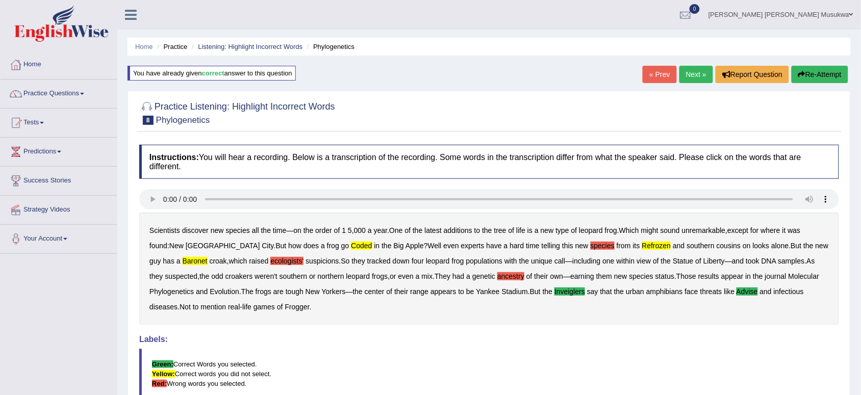
click at [811, 68] on button "Re-Attempt" at bounding box center [820, 74] width 57 height 17
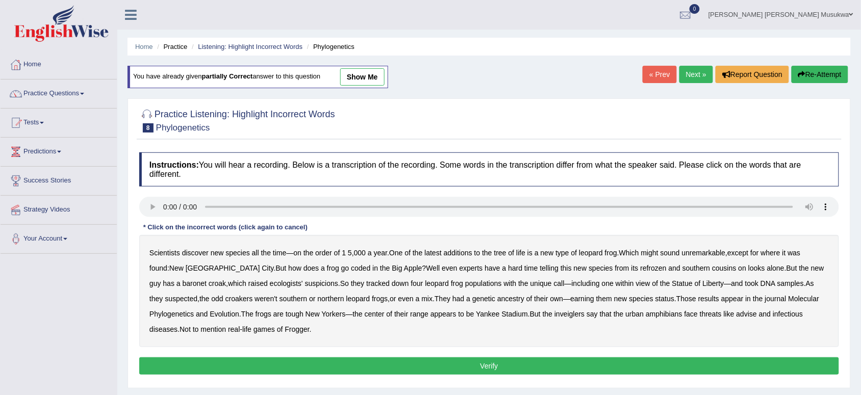
drag, startPoint x: 275, startPoint y: 273, endPoint x: 284, endPoint y: 268, distance: 10.3
click at [284, 268] on div "Scientists discover new species all the time — on the order of 1 5 , 000 a year…" at bounding box center [489, 291] width 700 height 112
click at [351, 268] on b "coded" at bounding box center [360, 268] width 19 height 8
click at [497, 303] on b "ancestry" at bounding box center [510, 299] width 27 height 8
click at [452, 304] on div "Scientists discover new species all the time — on the order of 1 5 , 000 a year…" at bounding box center [489, 291] width 700 height 112
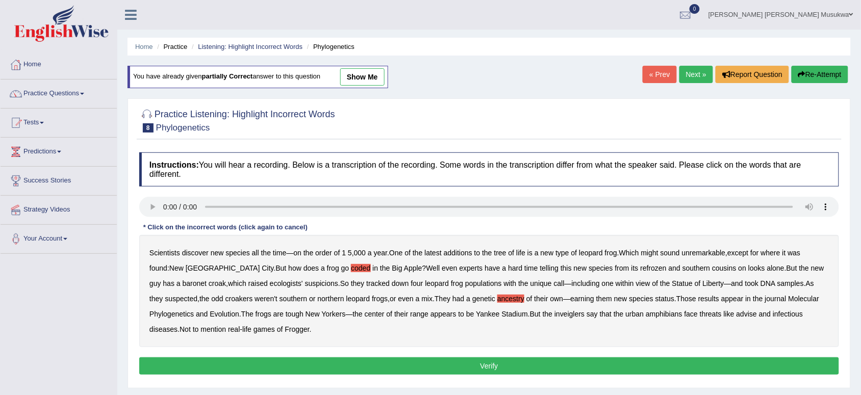
click at [452, 304] on div "Scientists discover new species all the time — on the order of 1 5 , 000 a year…" at bounding box center [489, 291] width 700 height 112
click at [689, 310] on div "Scientists discover new species all the time — on the order of 1 5 , 000 a year…" at bounding box center [489, 291] width 700 height 112
click at [737, 314] on b "advise" at bounding box center [747, 314] width 20 height 8
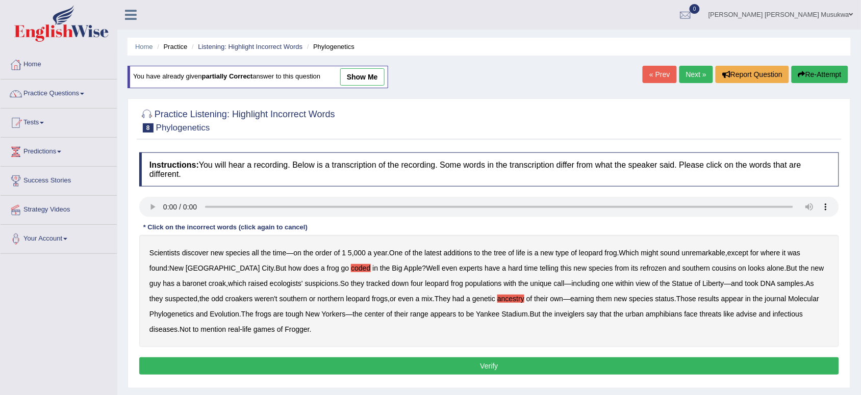
click at [737, 314] on b "advise" at bounding box center [747, 314] width 20 height 8
click at [641, 269] on b "refrozen" at bounding box center [654, 268] width 26 height 8
drag, startPoint x: 634, startPoint y: 282, endPoint x: 514, endPoint y: 314, distance: 123.8
click at [514, 314] on div "Scientists discover new species all the time — on the order of 1 5 , 000 a year…" at bounding box center [489, 291] width 700 height 112
click at [555, 314] on b "inveiglers" at bounding box center [570, 314] width 30 height 8
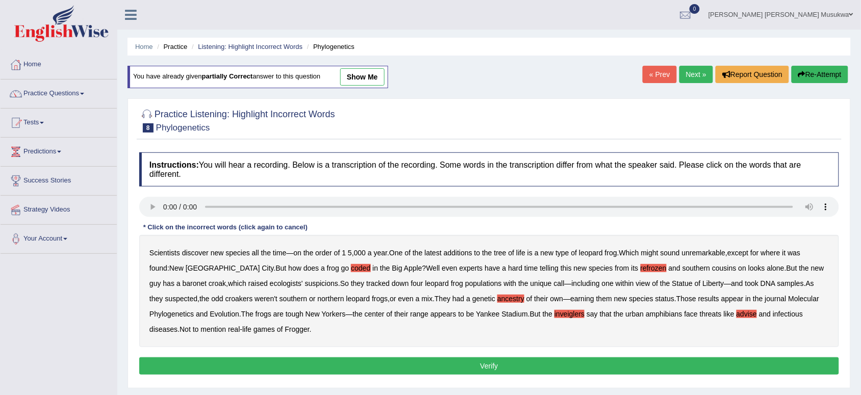
click at [504, 365] on button "Verify" at bounding box center [489, 366] width 700 height 17
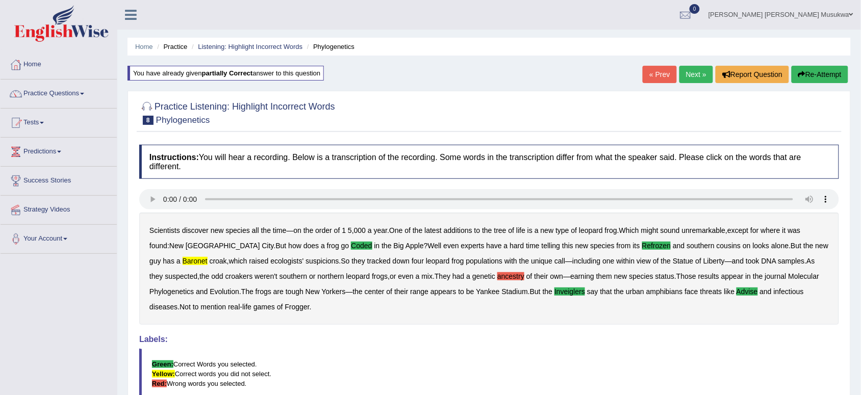
click at [820, 70] on button "Re-Attempt" at bounding box center [820, 74] width 57 height 17
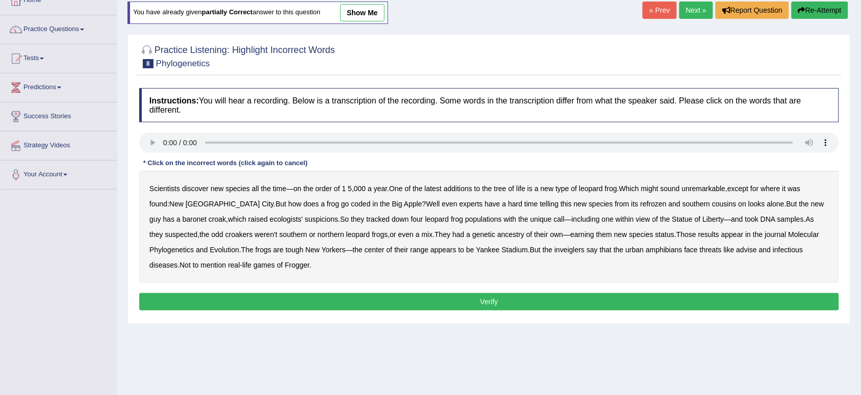
scroll to position [77, 0]
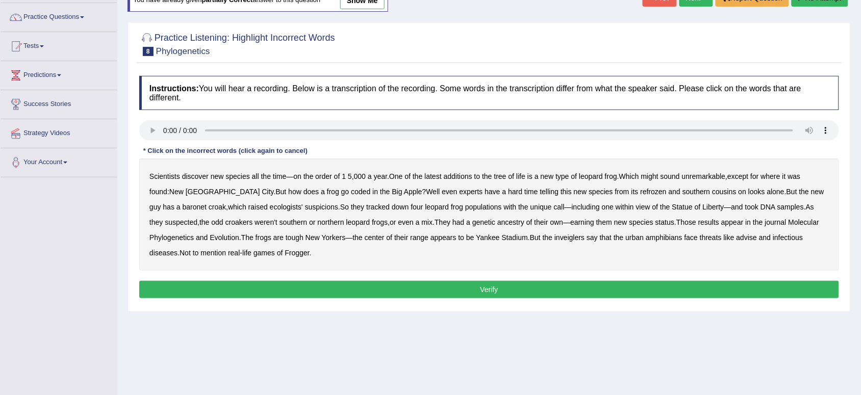
click at [351, 192] on b "coded" at bounding box center [360, 192] width 19 height 8
drag, startPoint x: 563, startPoint y: 192, endPoint x: 575, endPoint y: 194, distance: 12.4
click at [575, 194] on div "Scientists discover new species all the time — on the order of 1 5 , 000 a year…" at bounding box center [489, 215] width 700 height 112
click at [641, 194] on b "refrozen" at bounding box center [654, 192] width 26 height 8
click at [270, 207] on b "ecologists'" at bounding box center [286, 207] width 33 height 8
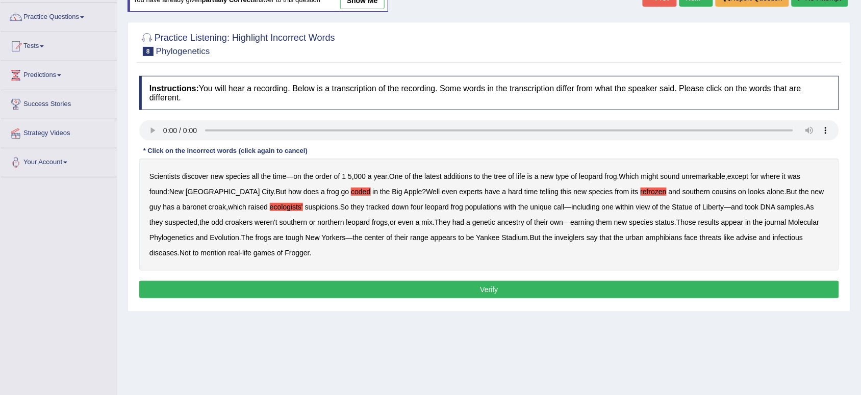
click at [207, 203] on b "baronet" at bounding box center [195, 207] width 24 height 8
click at [723, 218] on div "Scientists discover new species all the time — on the order of 1 5 , 000 a year…" at bounding box center [489, 215] width 700 height 112
click at [555, 237] on b "inveiglers" at bounding box center [570, 238] width 30 height 8
click at [737, 238] on b "advise" at bounding box center [747, 238] width 20 height 8
click at [498, 289] on button "Verify" at bounding box center [489, 289] width 700 height 17
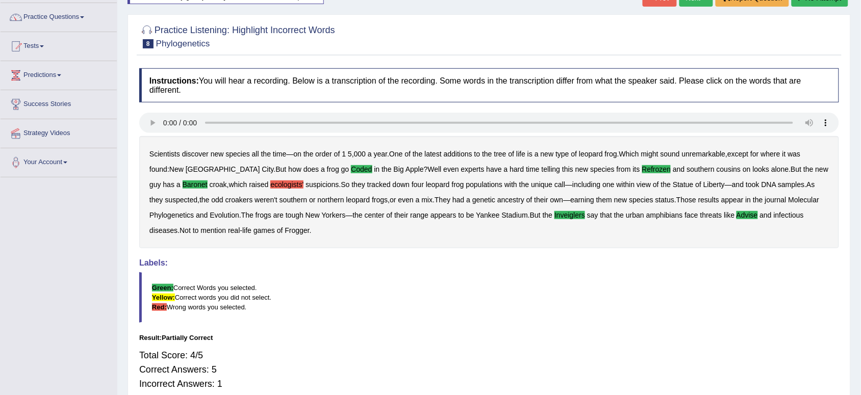
drag, startPoint x: 503, startPoint y: 286, endPoint x: 498, endPoint y: 245, distance: 41.1
click at [498, 245] on div "Instructions: You will hear a recording. Below is a transcription of the record…" at bounding box center [489, 233] width 705 height 341
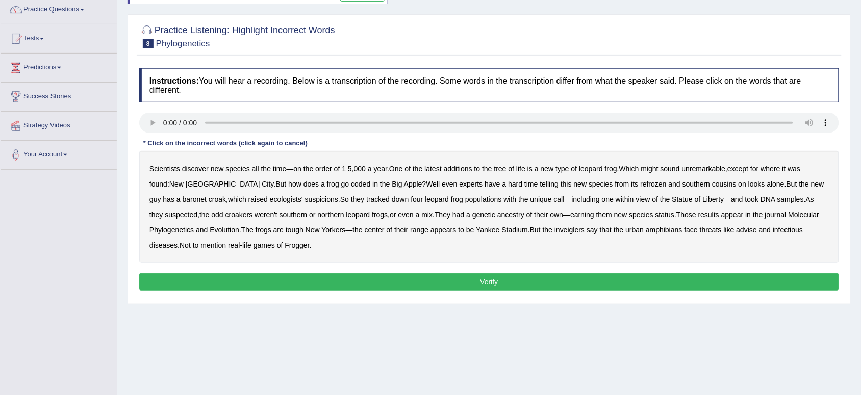
click at [171, 166] on b "Scientists" at bounding box center [164, 169] width 31 height 8
click at [170, 164] on div "Scientists discover new species all the time — on the order of 1 5 , 000 a year…" at bounding box center [489, 207] width 700 height 112
click at [170, 165] on div "Scientists discover new species all the time — on the order of 1 5 , 000 a year…" at bounding box center [489, 207] width 700 height 112
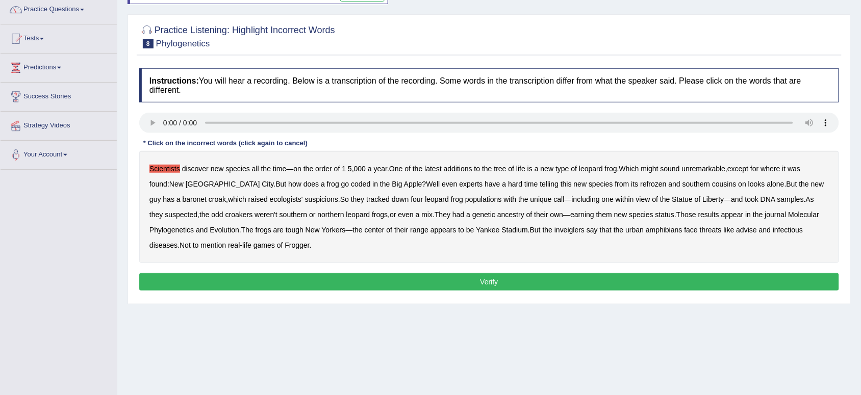
click at [167, 170] on b "Scientists" at bounding box center [164, 169] width 31 height 8
click at [351, 182] on b "coded" at bounding box center [360, 184] width 19 height 8
click at [641, 185] on b "refrozen" at bounding box center [654, 184] width 26 height 8
drag, startPoint x: 597, startPoint y: 314, endPoint x: 667, endPoint y: 238, distance: 103.6
click at [667, 238] on div "Home Practice Listening: Highlight Incorrect Words Phylogenetics You have alrea…" at bounding box center [489, 171] width 744 height 510
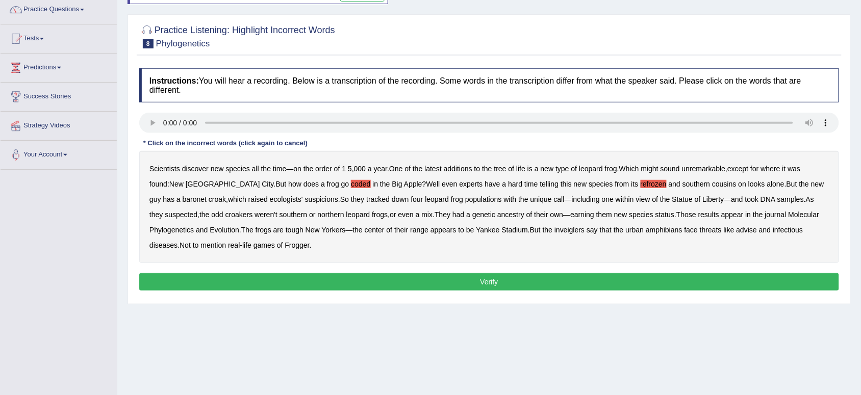
click at [737, 231] on b "advise" at bounding box center [747, 230] width 20 height 8
drag, startPoint x: 692, startPoint y: 231, endPoint x: 625, endPoint y: 224, distance: 67.1
click at [625, 224] on div "Scientists discover new species all the time — on the order of 1 5 , 000 a year…" at bounding box center [489, 207] width 700 height 112
click at [555, 230] on b "inveiglers" at bounding box center [570, 230] width 30 height 8
click at [207, 195] on b "baronet" at bounding box center [195, 199] width 24 height 8
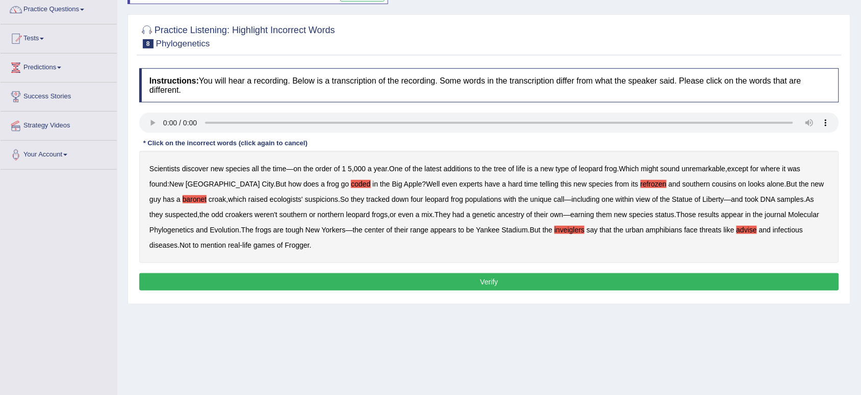
click at [483, 282] on button "Verify" at bounding box center [489, 281] width 700 height 17
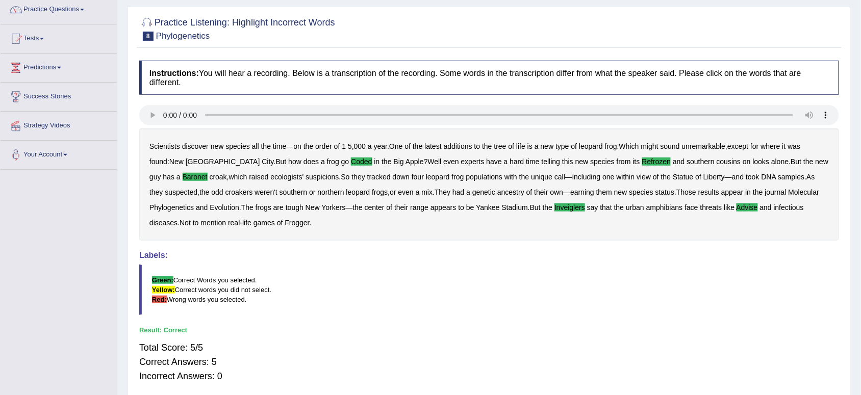
drag, startPoint x: 613, startPoint y: 45, endPoint x: 696, endPoint y: 67, distance: 86.1
click at [696, 67] on div "Practice Listening: Highlight Incorrect Words 8 Phylogenetics Instructions: You…" at bounding box center [489, 204] width 723 height 395
drag, startPoint x: 733, startPoint y: 41, endPoint x: 835, endPoint y: 24, distance: 102.8
click at [835, 24] on div at bounding box center [489, 28] width 700 height 31
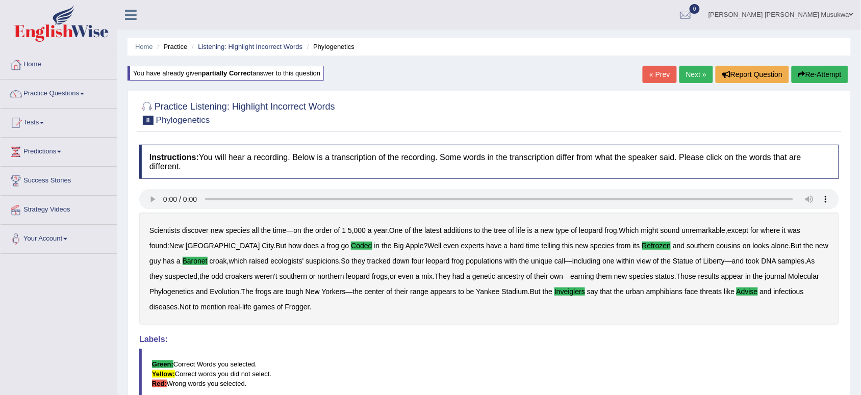
drag, startPoint x: 728, startPoint y: 37, endPoint x: 694, endPoint y: 78, distance: 52.5
click at [694, 78] on div "Home Practice Listening: Highlight Incorrect Words Phylogenetics You have alrea…" at bounding box center [489, 255] width 744 height 510
click at [694, 78] on link "Next »" at bounding box center [697, 74] width 34 height 17
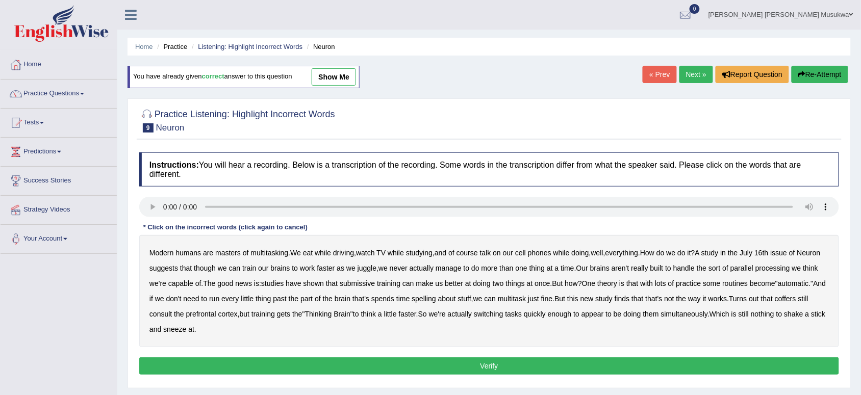
click at [568, 258] on div "Modern humans are masters of multitasking . We eat while driving , watch TV whi…" at bounding box center [489, 291] width 700 height 112
click at [638, 283] on b "that" at bounding box center [632, 284] width 12 height 8
click at [433, 254] on b "studying" at bounding box center [419, 253] width 27 height 8
click at [440, 256] on div "Modern humans are masters of multitasking . We eat while driving , watch TV whi…" at bounding box center [489, 291] width 700 height 112
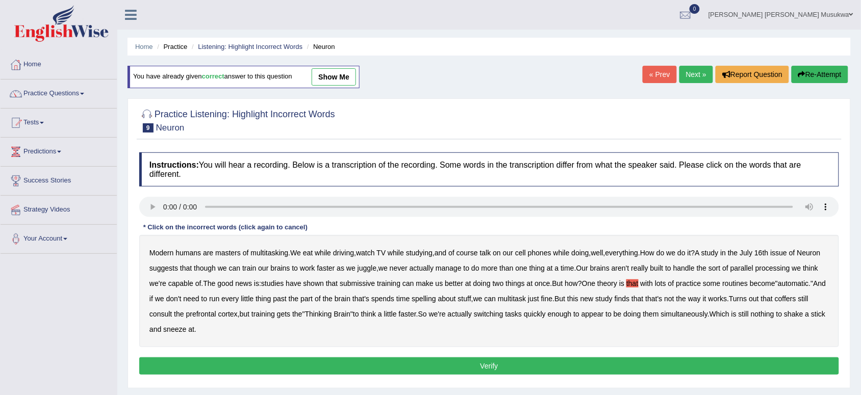
click at [440, 256] on div "Modern humans are masters of multitasking . We eat while driving , watch TV whi…" at bounding box center [489, 291] width 700 height 112
click at [630, 268] on b "aren't" at bounding box center [621, 268] width 18 height 8
click at [638, 282] on b "that" at bounding box center [632, 284] width 12 height 8
click at [450, 366] on button "Verify" at bounding box center [489, 366] width 700 height 17
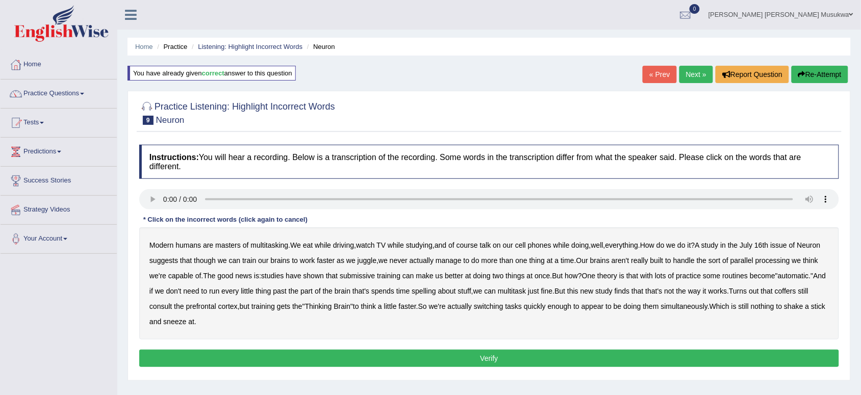
click at [452, 371] on div "Instructions: You will hear a recording. Below is a transcription of the record…" at bounding box center [489, 258] width 705 height 236
click at [396, 240] on div "Modern humans are masters of multitasking . We eat while driving , watch TV whi…" at bounding box center [489, 284] width 700 height 112
drag, startPoint x: 329, startPoint y: 259, endPoint x: 375, endPoint y: 247, distance: 47.4
click at [375, 247] on div "Modern humans are masters of multitasking . We eat while driving , watch TV whi…" at bounding box center [489, 284] width 700 height 112
click at [379, 266] on div "Modern humans are masters of multitasking . We eat while driving , watch TV whi…" at bounding box center [489, 284] width 700 height 112
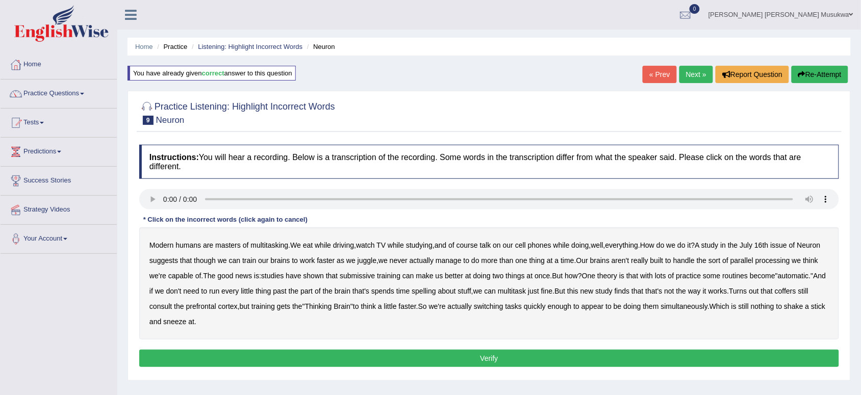
click at [440, 355] on button "Verify" at bounding box center [489, 358] width 700 height 17
click at [513, 180] on div "Instructions: You will hear a recording. Below is a transcription of the record…" at bounding box center [489, 258] width 705 height 236
click at [514, 180] on div "Instructions: You will hear a recording. Below is a transcription of the record…" at bounding box center [489, 258] width 705 height 236
click at [152, 213] on div "Instructions: You will hear a recording. Below is a transcription of the record…" at bounding box center [489, 258] width 705 height 236
click at [249, 256] on div "Modern humans are masters of multitasking . We eat while driving , watch TV whi…" at bounding box center [489, 284] width 700 height 112
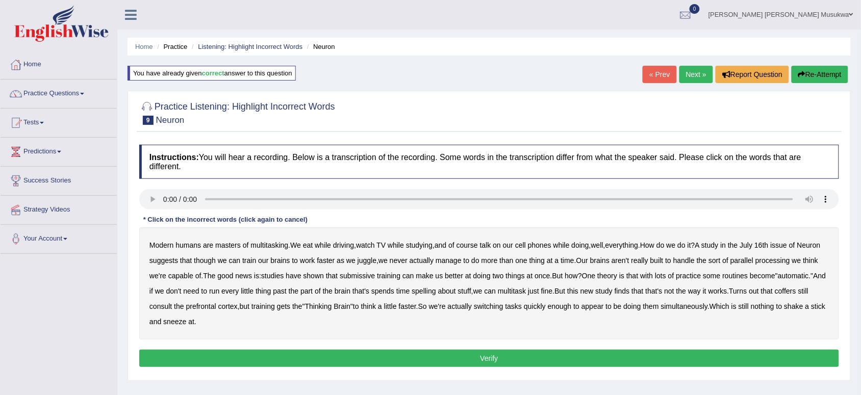
drag, startPoint x: 390, startPoint y: 309, endPoint x: 319, endPoint y: 271, distance: 81.0
click at [319, 271] on div "Modern humans are masters of multitasking . We eat while driving , watch TV whi…" at bounding box center [489, 284] width 700 height 112
